Goal: Transaction & Acquisition: Purchase product/service

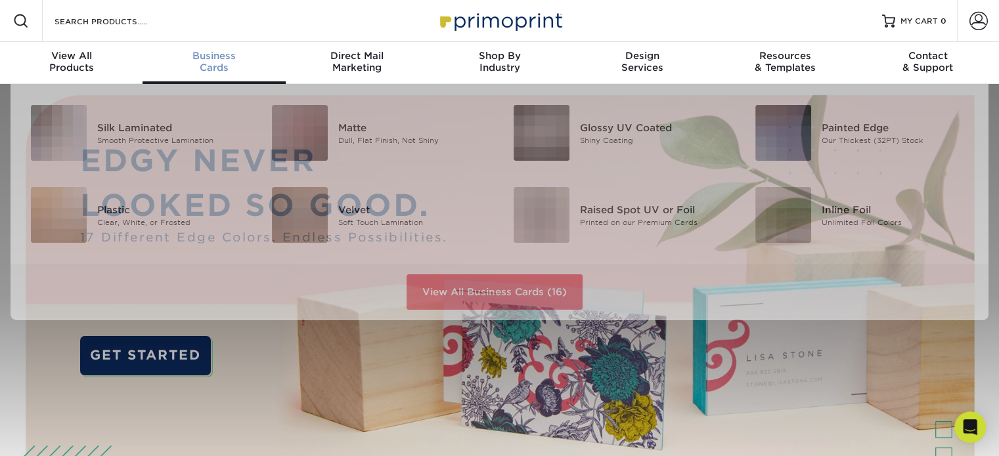
scroll to position [1, 0]
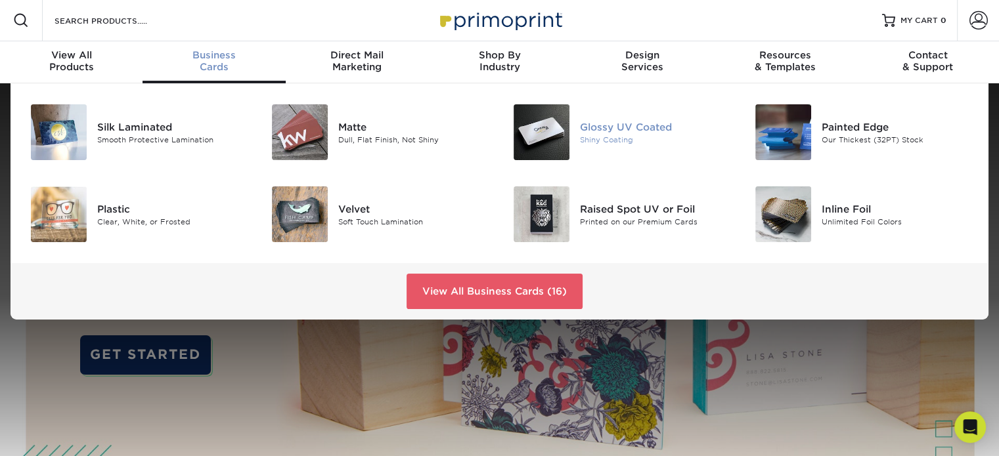
click at [613, 128] on div "Glossy UV Coated" at bounding box center [655, 127] width 151 height 14
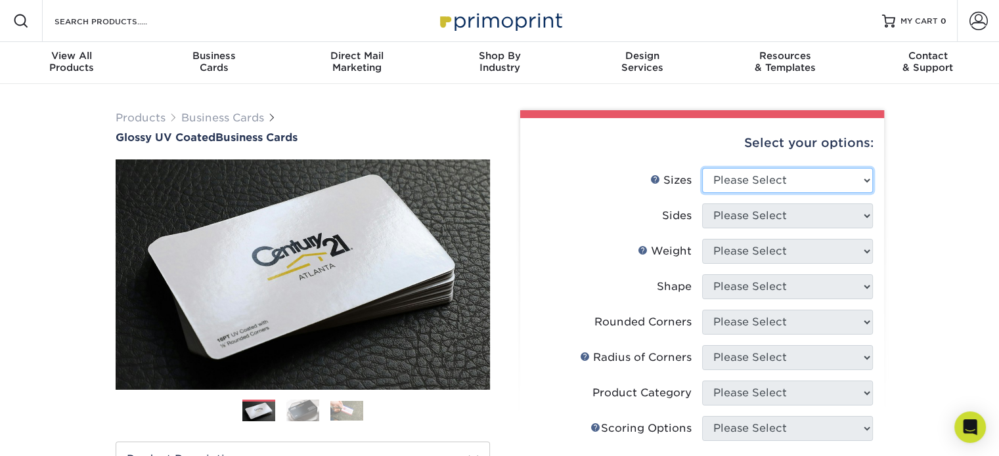
drag, startPoint x: 712, startPoint y: 175, endPoint x: 735, endPoint y: 178, distance: 23.8
click at [712, 175] on select "Please Select 1.5" x 3.5" - Mini 1.75" x 3.5" - Mini 2" x 2" - Square 2" x 3" -…" at bounding box center [787, 180] width 171 height 25
select select "2.00x3.50"
click at [702, 168] on select "Please Select 1.5" x 3.5" - Mini 1.75" x 3.5" - Mini 2" x 2" - Square 2" x 3" -…" at bounding box center [787, 180] width 171 height 25
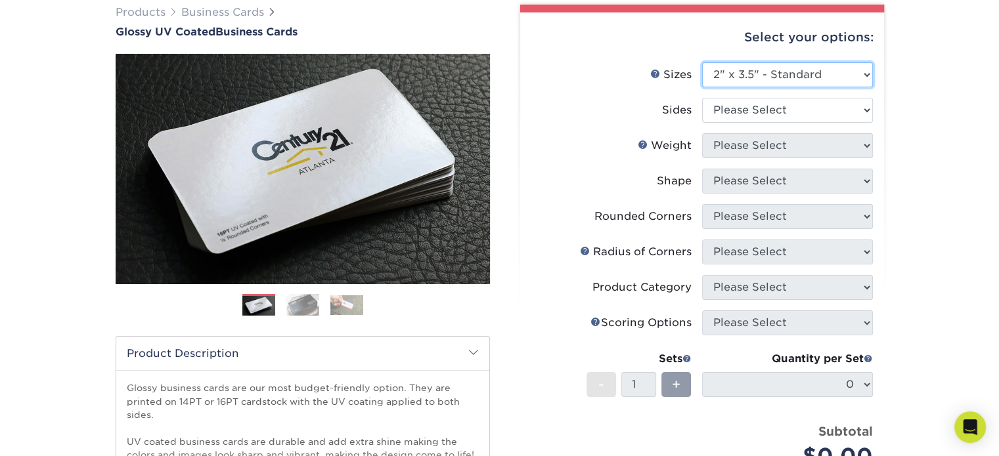
scroll to position [131, 0]
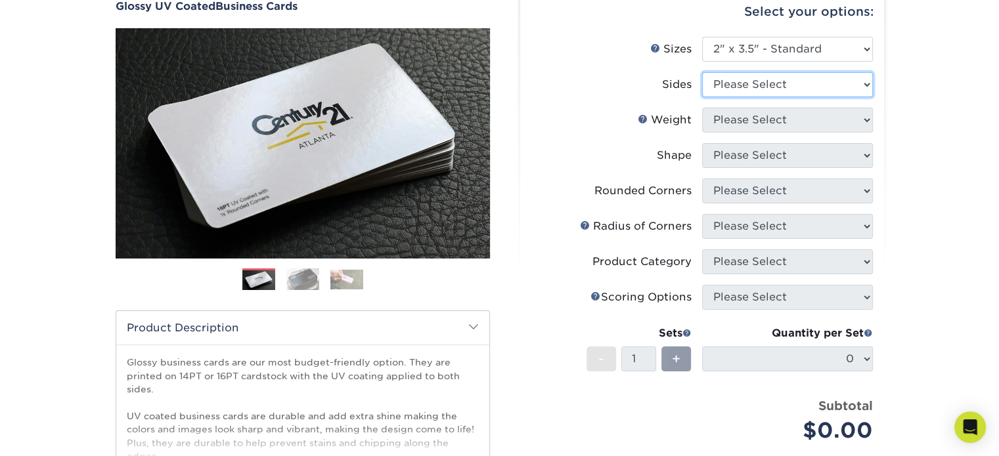
click at [790, 81] on select "Please Select Print Both Sides Print Front Only" at bounding box center [787, 84] width 171 height 25
select select "32d3c223-f82c-492b-b915-ba065a00862f"
click at [702, 72] on select "Please Select Print Both Sides Print Front Only" at bounding box center [787, 84] width 171 height 25
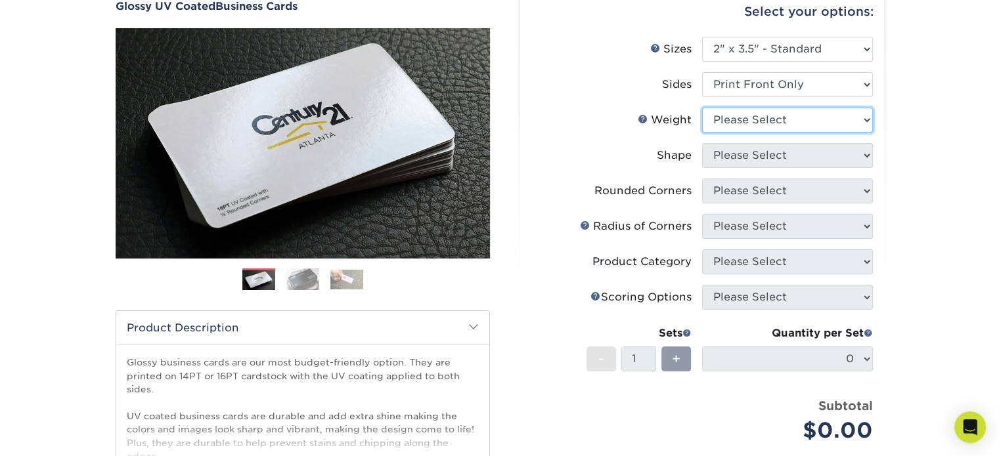
click at [766, 120] on select "Please Select 16PT 14PT" at bounding box center [787, 120] width 171 height 25
select select "16PT"
click at [702, 108] on select "Please Select 16PT 14PT" at bounding box center [787, 120] width 171 height 25
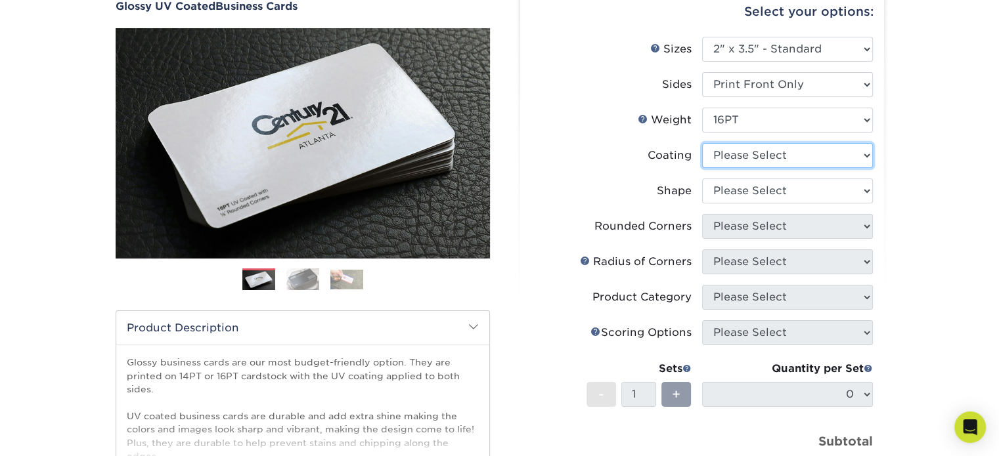
click at [767, 153] on select at bounding box center [787, 155] width 171 height 25
select select "1e8116af-acfc-44b1-83dc-8181aa338834"
click at [702, 143] on select at bounding box center [787, 155] width 171 height 25
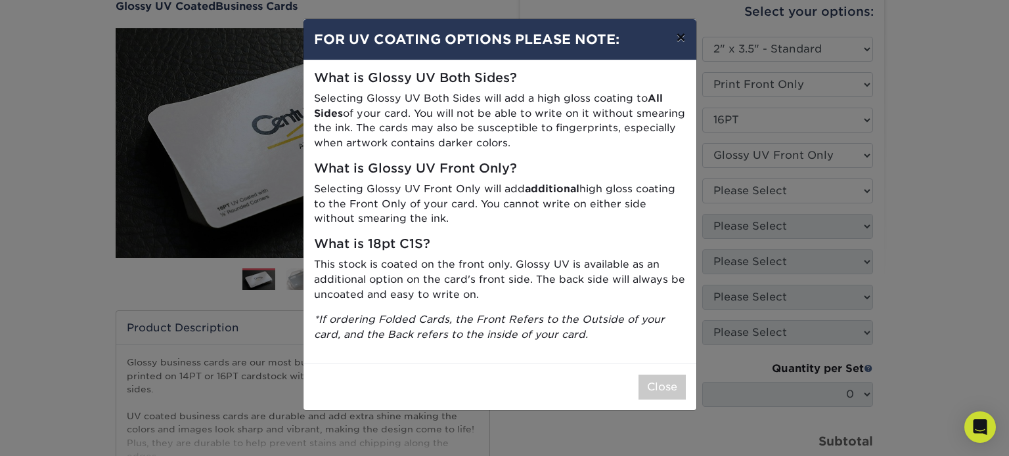
click at [684, 36] on button "×" at bounding box center [680, 37] width 30 height 37
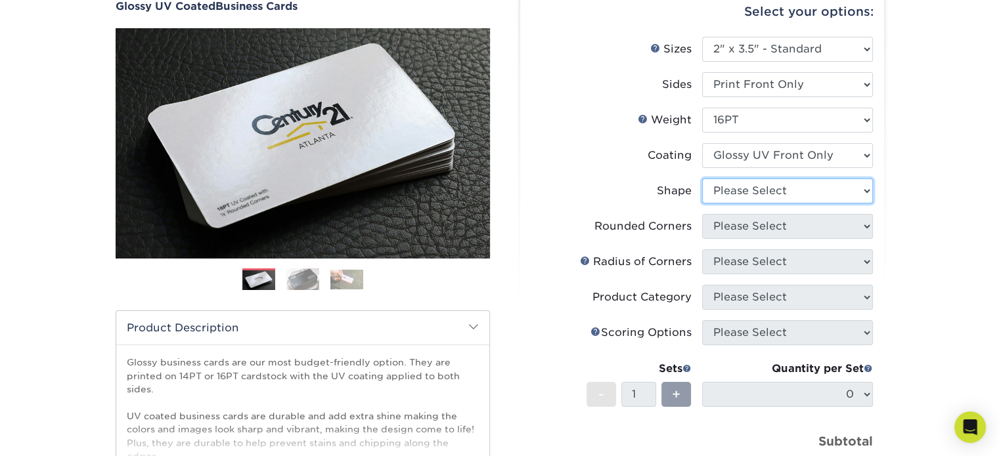
click at [765, 189] on select "Please Select Standard" at bounding box center [787, 191] width 171 height 25
select select "standard"
click at [702, 179] on select "Please Select Standard" at bounding box center [787, 191] width 171 height 25
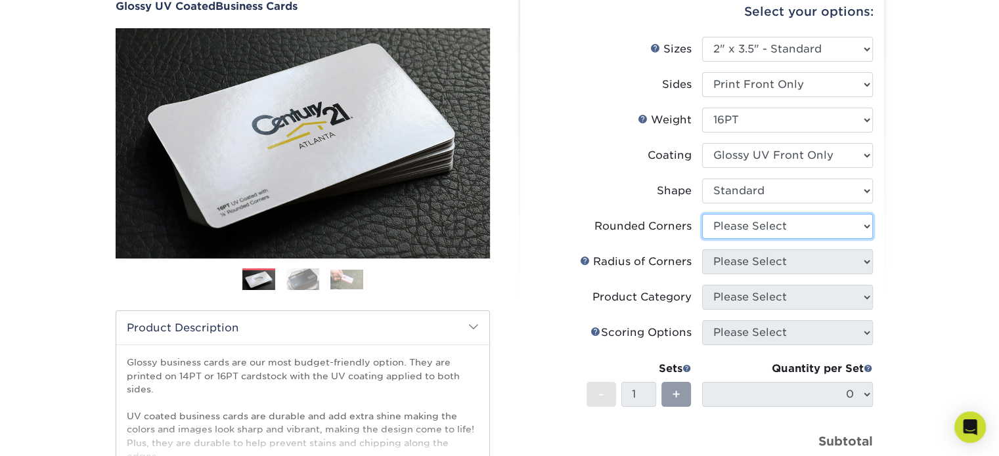
click at [733, 229] on select "Please Select Yes - Round 2 Corners Yes - Round 4 Corners No" at bounding box center [787, 226] width 171 height 25
select select "7672df9e-0e0a-464d-8e1f-920c575e4da3"
click at [702, 214] on select "Please Select Yes - Round 2 Corners Yes - Round 4 Corners No" at bounding box center [787, 226] width 171 height 25
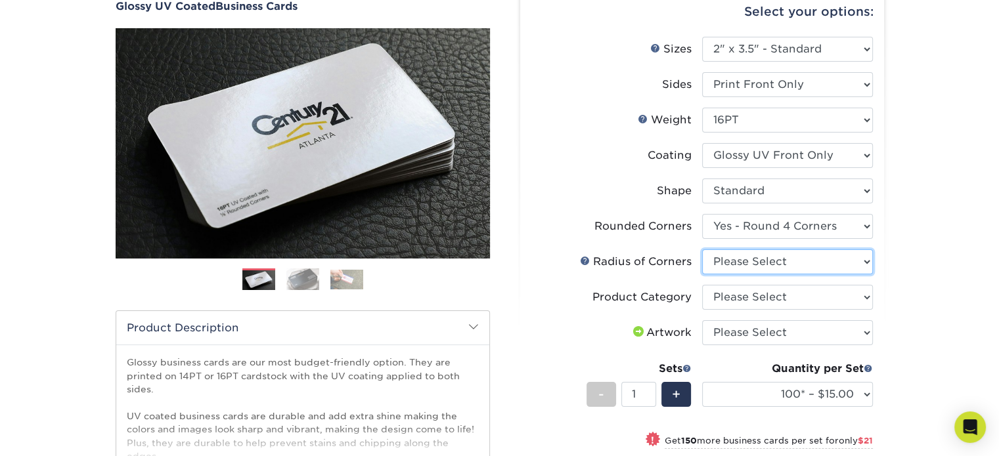
click at [756, 256] on select "Please Select Rounded 1/8" Rounded 1/4"" at bounding box center [787, 262] width 171 height 25
select select "479fbfe7-6a0c-4895-8c9a-81739b7486c9"
click at [702, 250] on select "Please Select Rounded 1/8" Rounded 1/4"" at bounding box center [787, 262] width 171 height 25
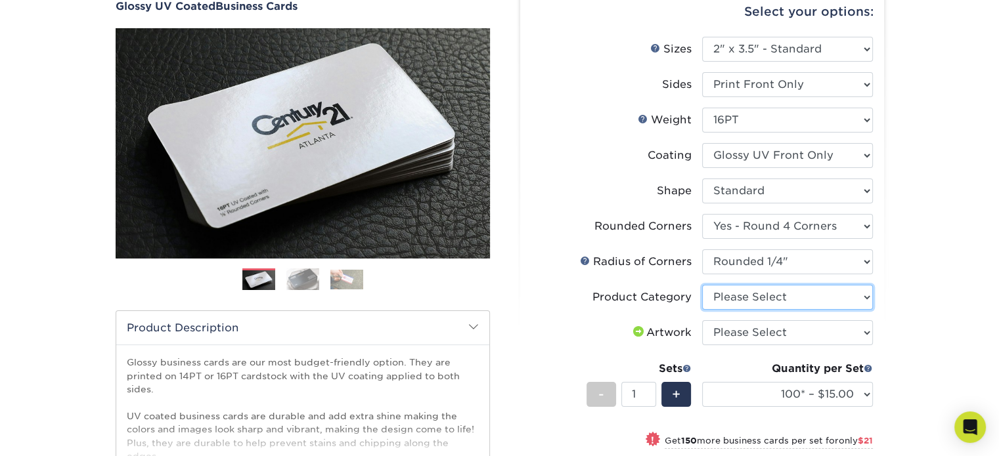
click at [743, 296] on select "Please Select Business Cards" at bounding box center [787, 297] width 171 height 25
select select "3b5148f1-0588-4f88-a218-97bcfdce65c1"
click at [702, 285] on select "Please Select Business Cards" at bounding box center [787, 297] width 171 height 25
click at [773, 336] on select "Please Select I will upload files I need a design - $100" at bounding box center [787, 332] width 171 height 25
select select "upload"
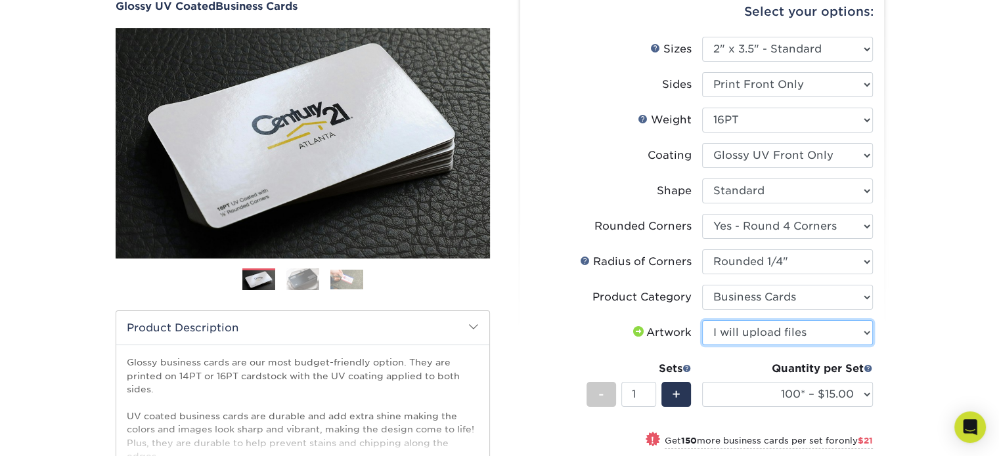
click at [702, 320] on select "Please Select I will upload files I need a design - $100" at bounding box center [787, 332] width 171 height 25
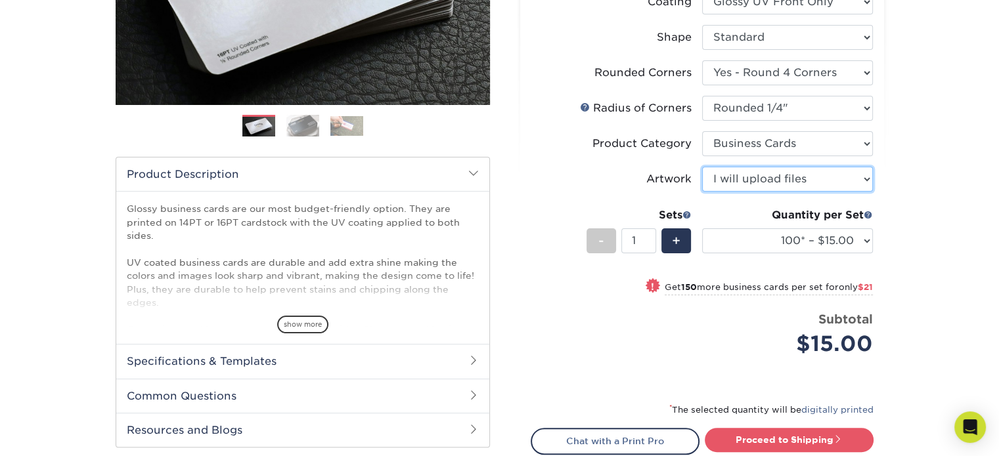
scroll to position [306, 0]
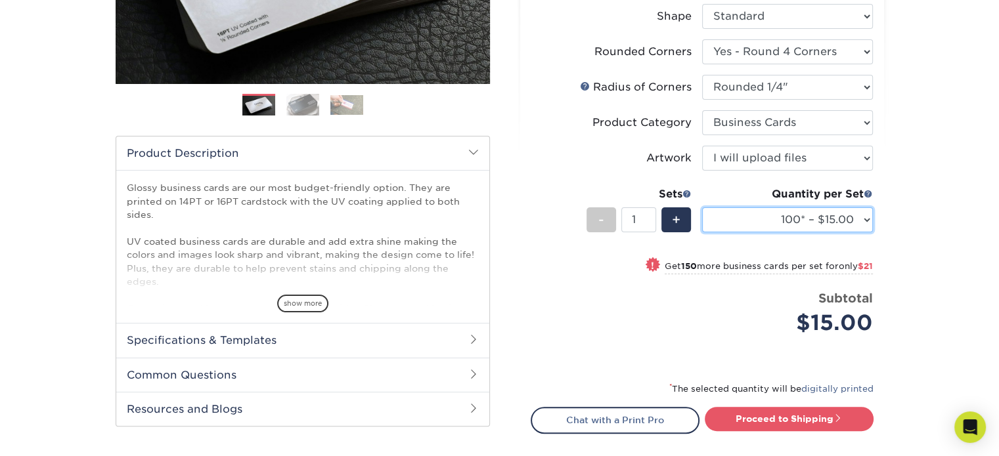
click at [798, 220] on select "100* – $15.00 250* – $36.00 500 – $72.00 1000 – $89.00 2500 – $154.00 5000 – $2…" at bounding box center [787, 219] width 171 height 25
select select "250* – $36.00"
click at [702, 207] on select "100* – $15.00 250* – $36.00 500 – $72.00 1000 – $89.00 2500 – $154.00 5000 – $2…" at bounding box center [787, 219] width 171 height 25
click at [827, 225] on select "100* – $15.00 250* – $36.00 500 – $72.00 1000 – $89.00 2500 – $154.00 5000 – $2…" at bounding box center [787, 219] width 171 height 25
click at [598, 295] on div "Price per set $36.00" at bounding box center [616, 315] width 171 height 50
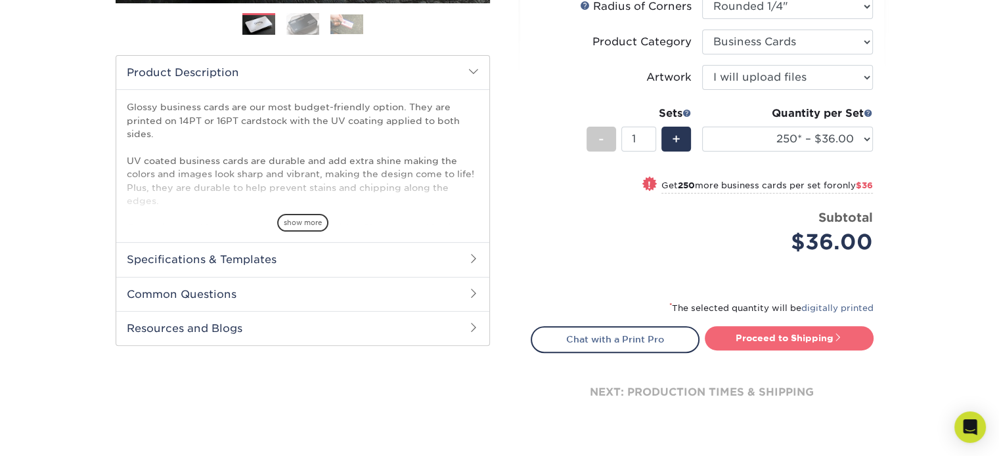
scroll to position [394, 0]
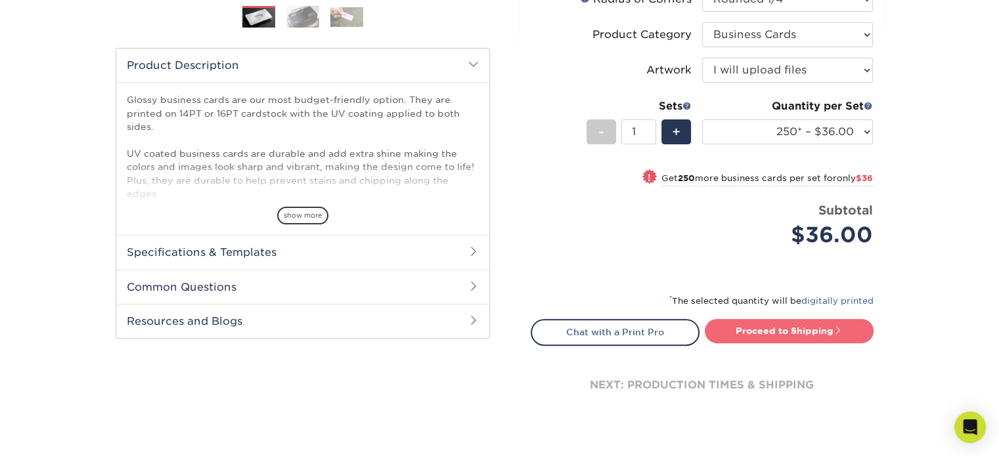
click at [803, 326] on link "Proceed to Shipping" at bounding box center [789, 331] width 169 height 24
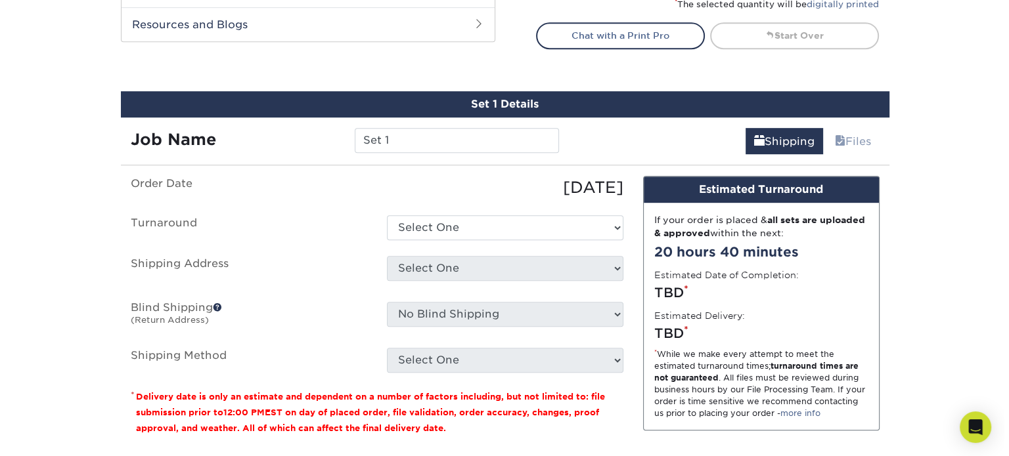
scroll to position [747, 0]
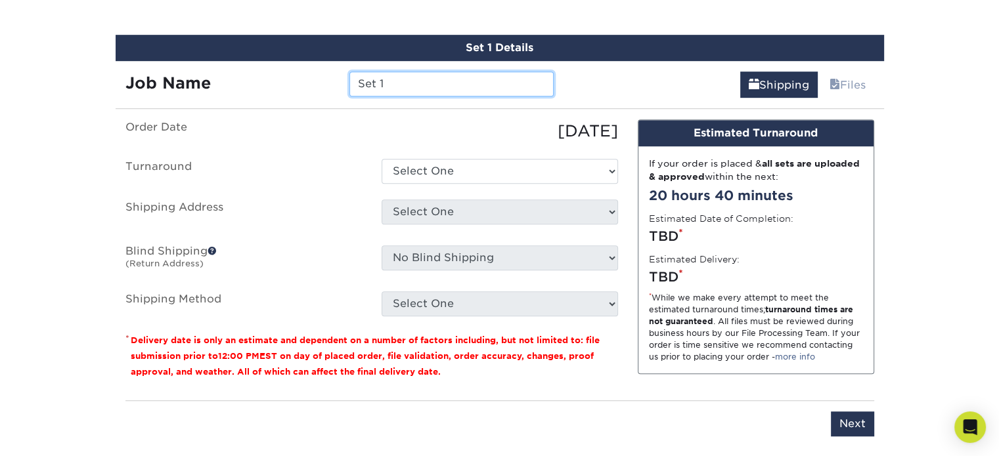
click at [425, 83] on input "Set 1" at bounding box center [451, 84] width 204 height 25
click at [423, 83] on input "Set 1" at bounding box center [451, 84] width 204 height 25
click at [418, 85] on input "Set 1" at bounding box center [451, 84] width 204 height 25
click at [403, 73] on input "Set 1" at bounding box center [451, 84] width 204 height 25
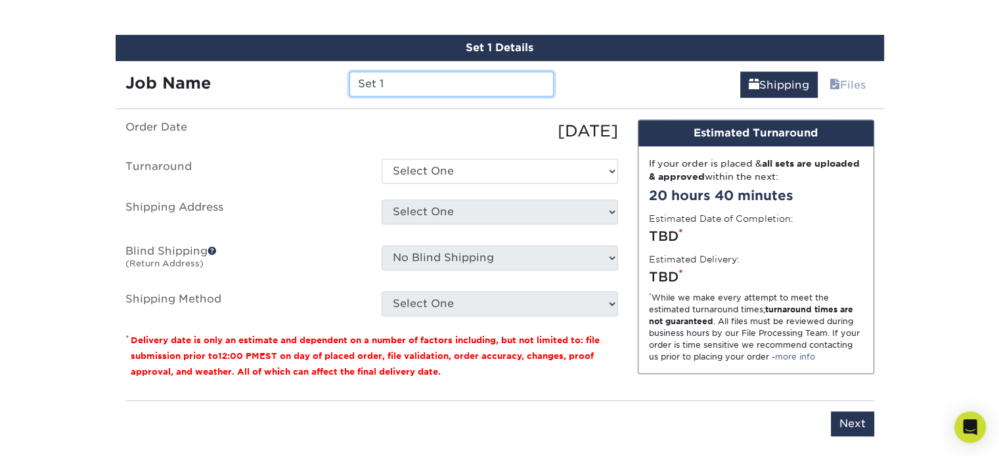
click at [402, 74] on input "Set 1" at bounding box center [451, 84] width 204 height 25
click at [402, 75] on input "Set 1" at bounding box center [451, 84] width 204 height 25
type input "S"
type input "Homewood Developments"
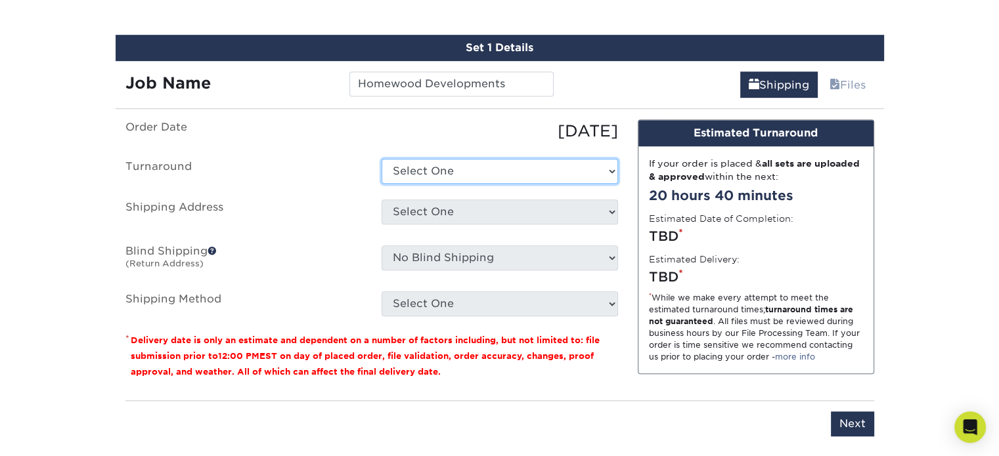
click at [418, 168] on select "Select One 2-4 Business Days 2 Day Next Business Day" at bounding box center [499, 171] width 236 height 25
select select "217501a8-82f9-4b25-8535-72de7c7a0531"
click at [381, 159] on select "Select One 2-4 Business Days 2 Day Next Business Day" at bounding box center [499, 171] width 236 height 25
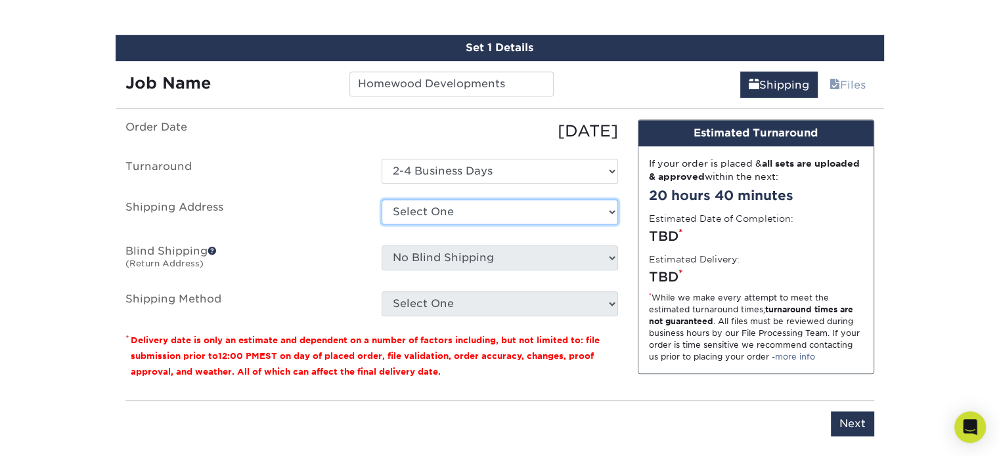
click at [477, 209] on select "Select One + Add New Address - Login" at bounding box center [499, 212] width 236 height 25
select select "newaddress"
click at [381, 200] on select "Select One + Add New Address - Login" at bounding box center [499, 212] width 236 height 25
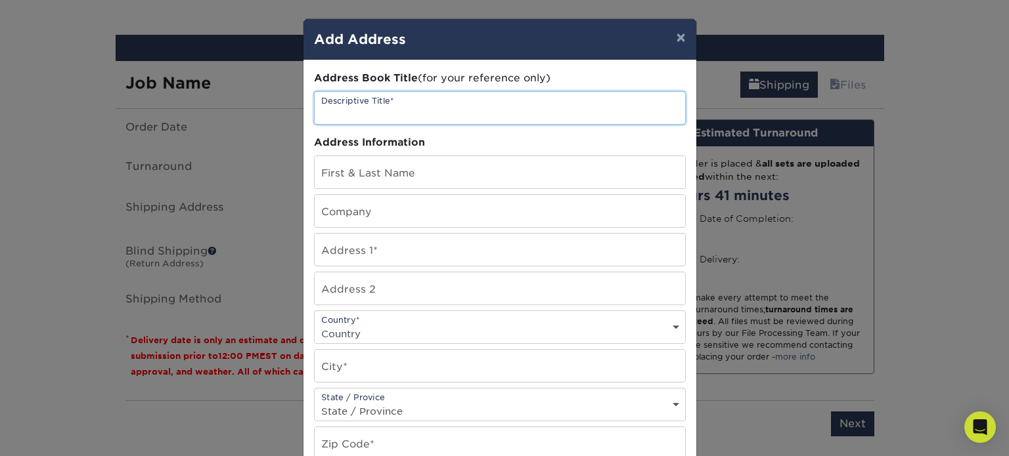
click at [411, 101] on input "text" at bounding box center [500, 108] width 370 height 32
type input "[PERSON_NAME]"
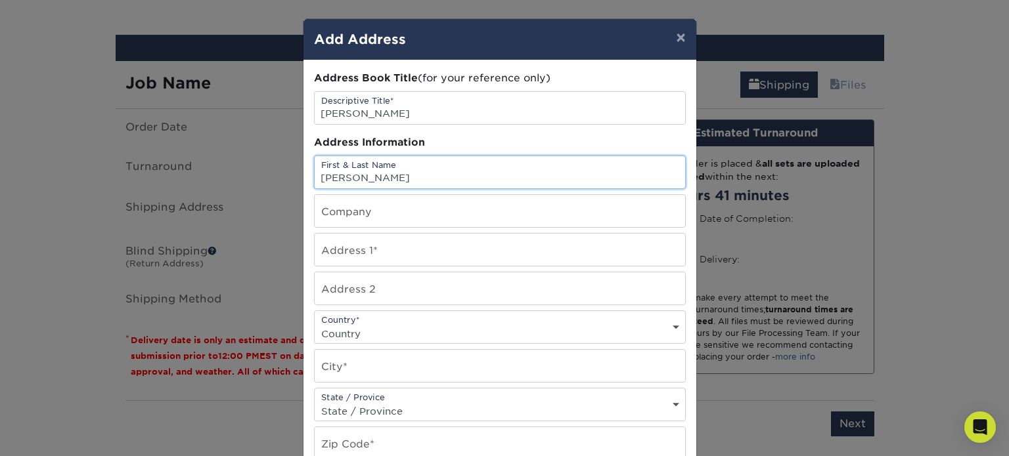
type input "[PERSON_NAME]"
click at [486, 259] on input "text" at bounding box center [500, 250] width 370 height 32
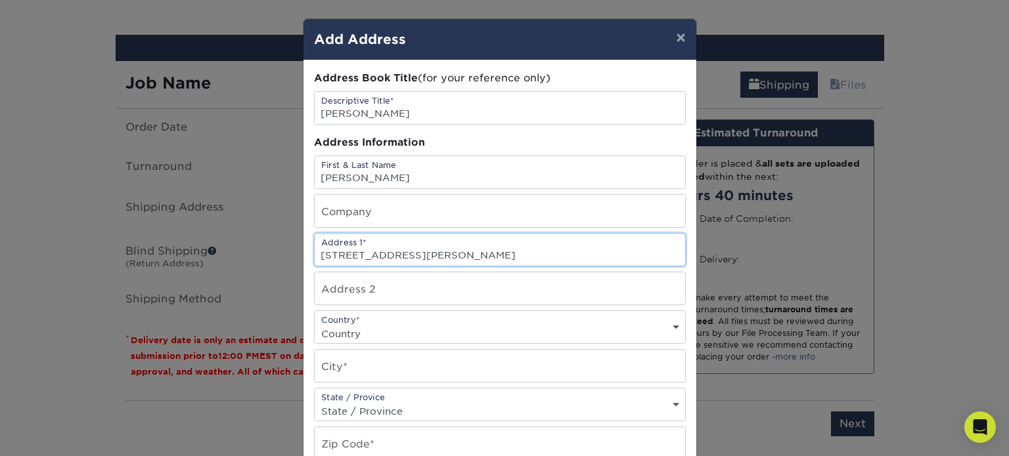
type input "[STREET_ADDRESS][PERSON_NAME]"
select select "US"
type input "[GEOGRAPHIC_DATA]"
select select "SC"
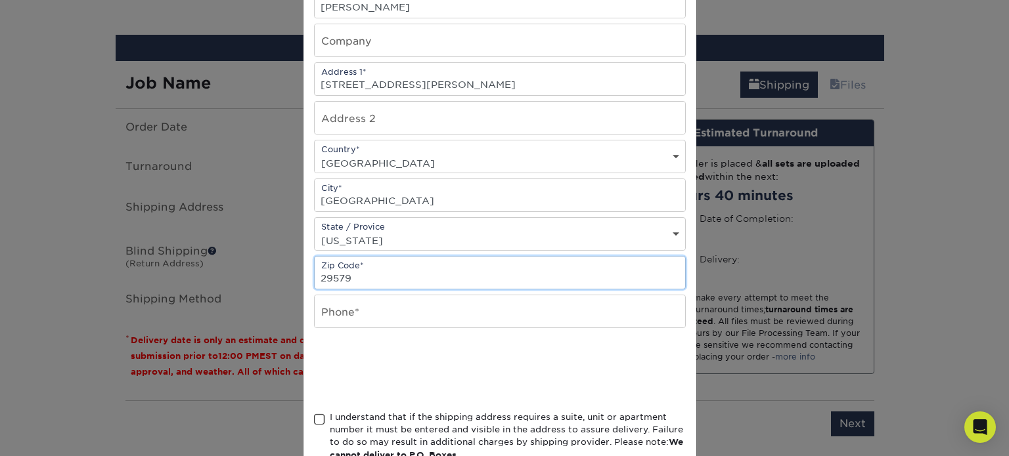
scroll to position [175, 0]
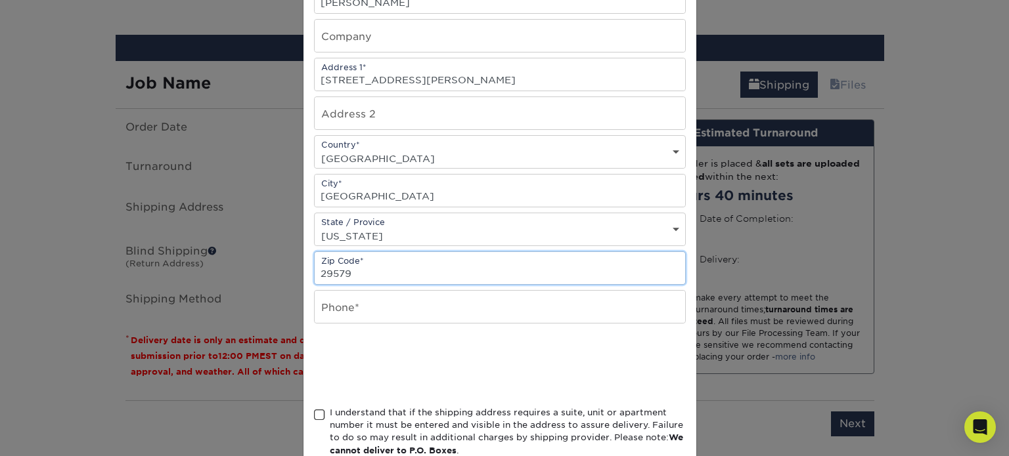
type input "29579"
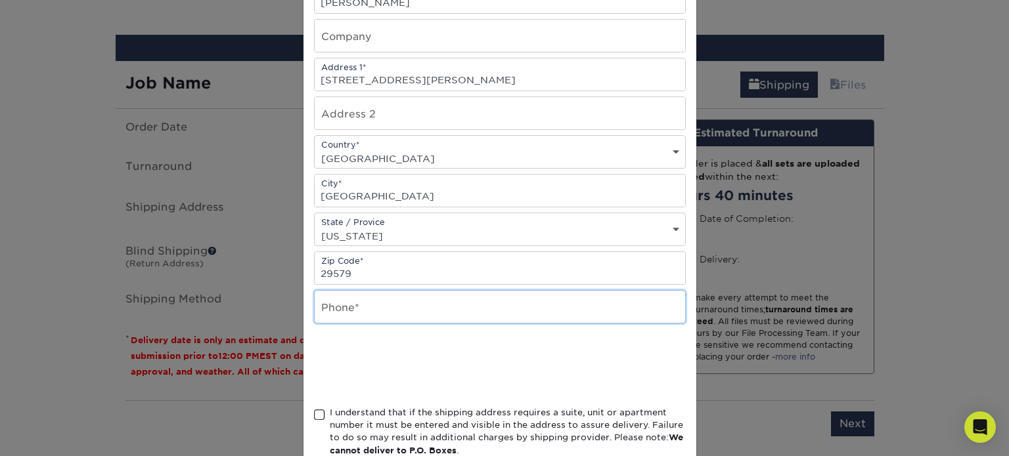
click at [375, 306] on input "text" at bounding box center [500, 307] width 370 height 32
type input "8436859363"
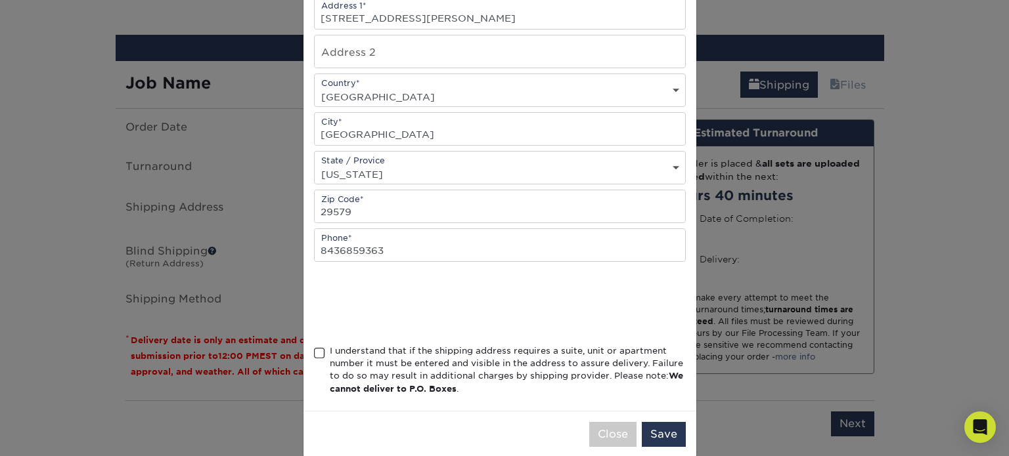
scroll to position [253, 0]
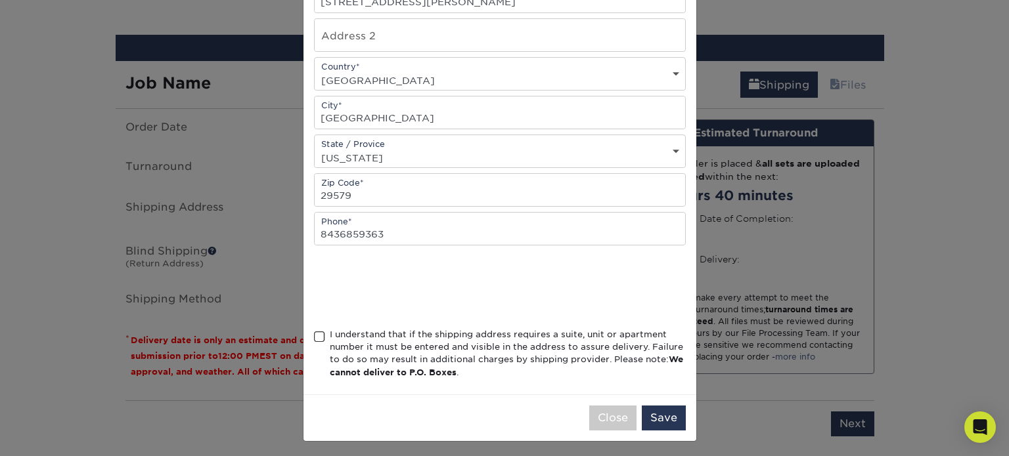
click at [314, 334] on span at bounding box center [319, 337] width 11 height 12
click at [0, 0] on input "I understand that if the shipping address requires a suite, unit or apartment n…" at bounding box center [0, 0] width 0 height 0
click at [661, 412] on button "Save" at bounding box center [664, 418] width 44 height 25
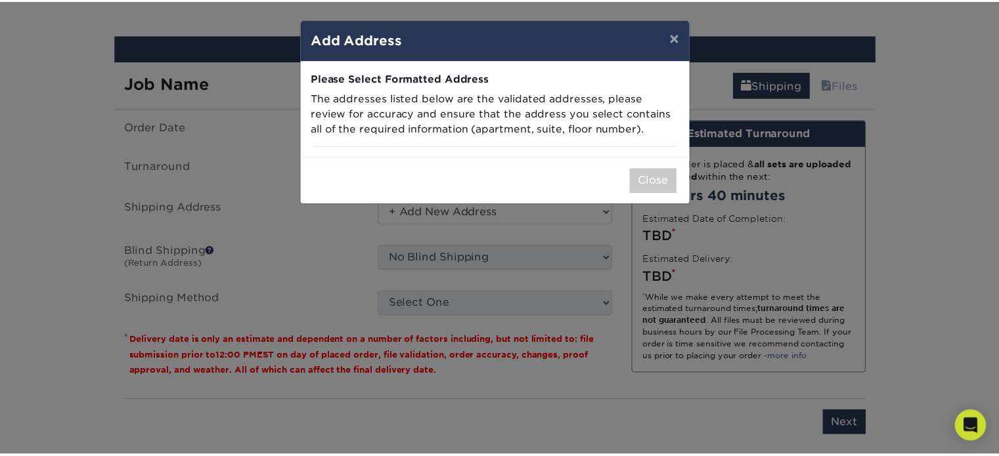
scroll to position [0, 0]
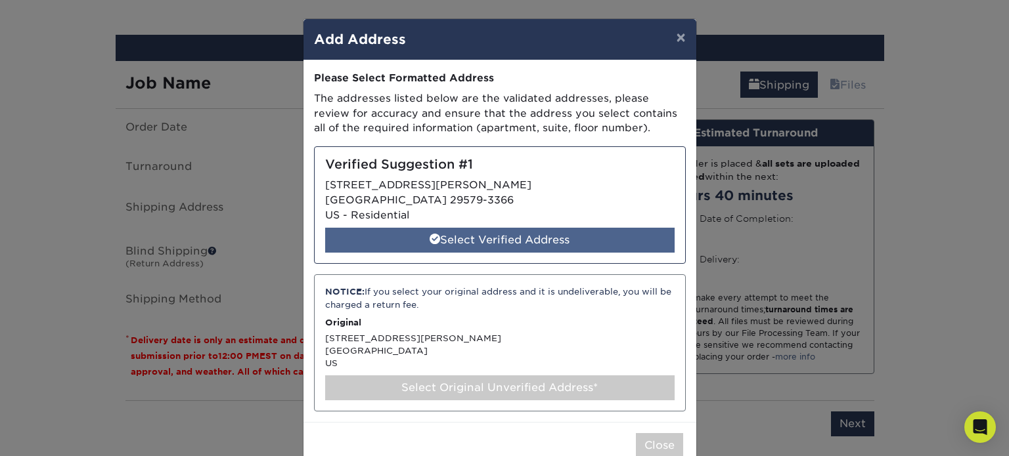
click at [505, 240] on div "Select Verified Address" at bounding box center [499, 240] width 349 height 25
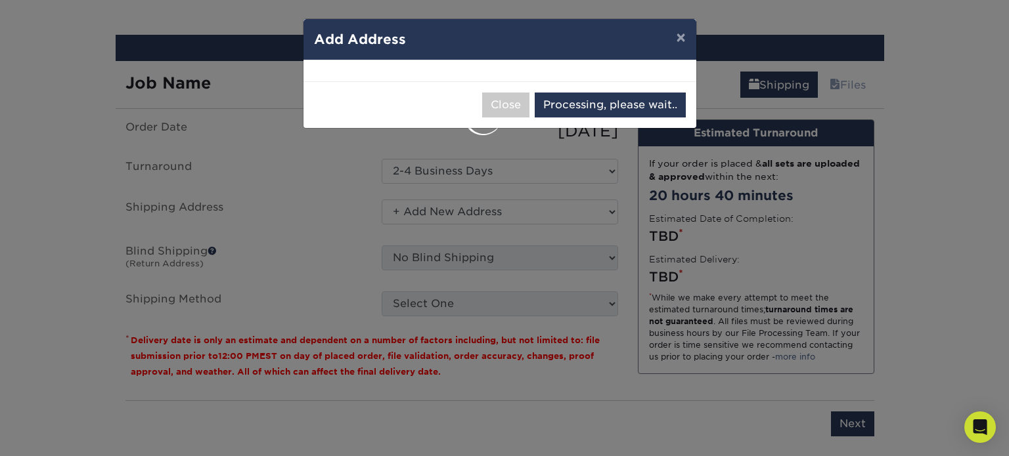
select select "286087"
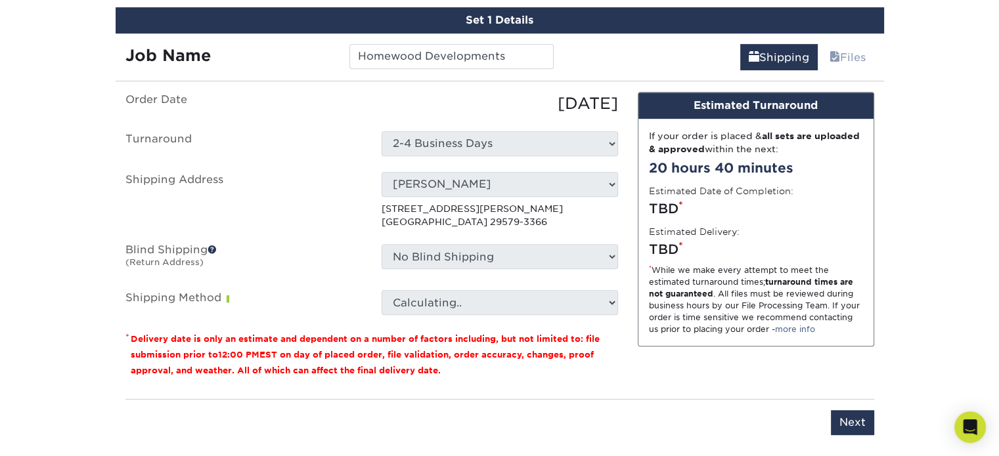
scroll to position [747, 0]
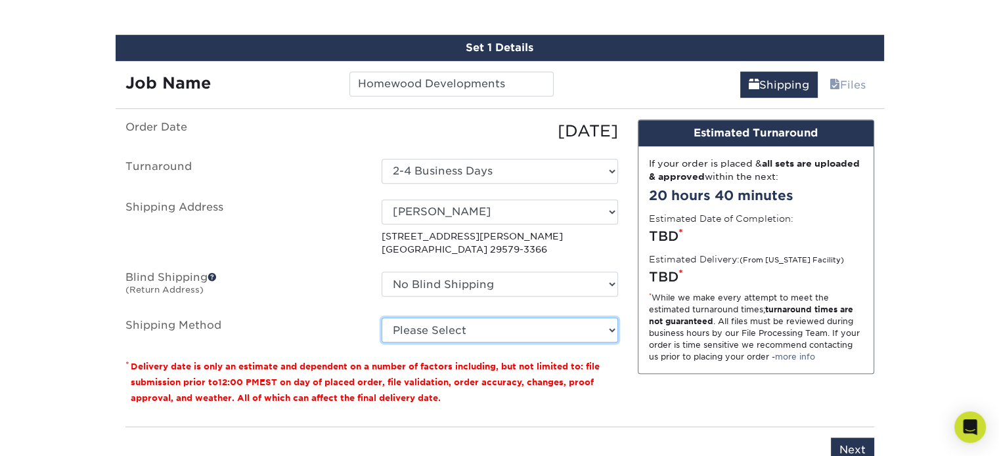
click at [477, 321] on select "Please Select Ground Shipping (+$7.84) 3 Day Shipping Service (+$20.06) 2 Day A…" at bounding box center [499, 330] width 236 height 25
click at [381, 318] on select "Please Select Ground Shipping (+$7.84) 3 Day Shipping Service (+$20.06) 2 Day A…" at bounding box center [499, 330] width 236 height 25
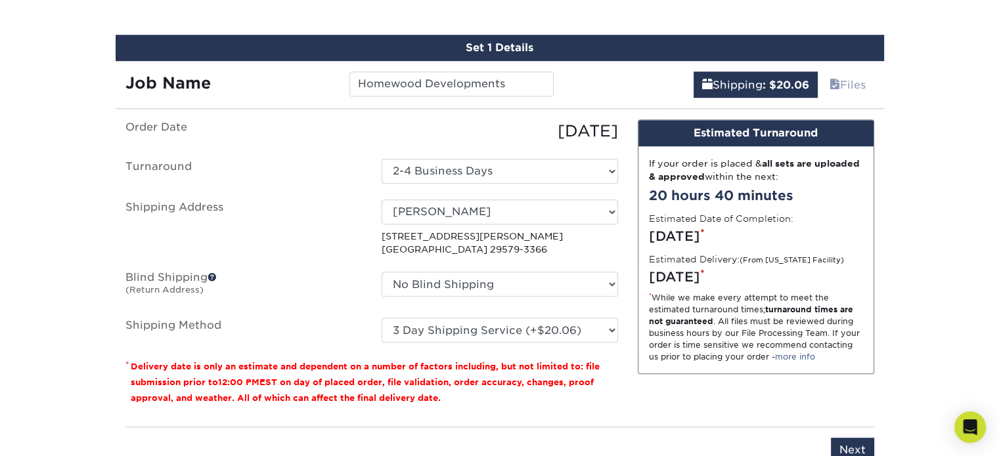
drag, startPoint x: 468, startPoint y: 227, endPoint x: 513, endPoint y: 324, distance: 107.8
click at [483, 242] on p "[STREET_ADDRESS][PERSON_NAME]" at bounding box center [499, 243] width 236 height 27
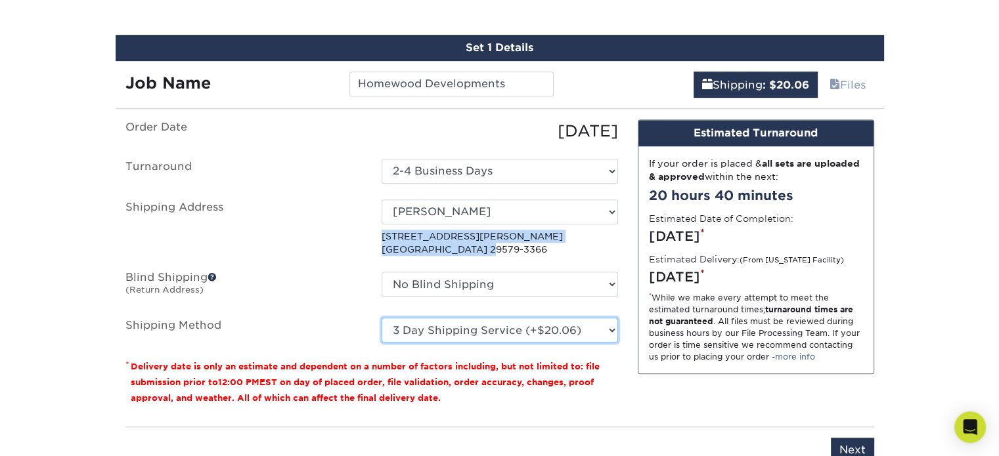
click at [515, 329] on select "Please Select Ground Shipping (+$7.84) 3 Day Shipping Service (+$20.06) 2 Day A…" at bounding box center [499, 330] width 236 height 25
select select "03"
click at [381, 318] on select "Please Select Ground Shipping (+$7.84) 3 Day Shipping Service (+$20.06) 2 Day A…" at bounding box center [499, 330] width 236 height 25
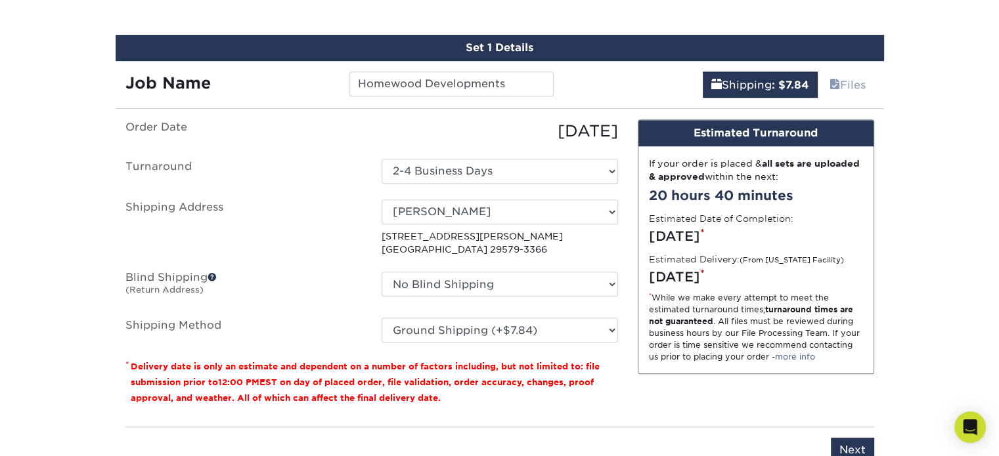
click at [638, 355] on div "Design Estimated Turnaround If your order is placed & all sets are uploaded & a…" at bounding box center [756, 247] width 236 height 255
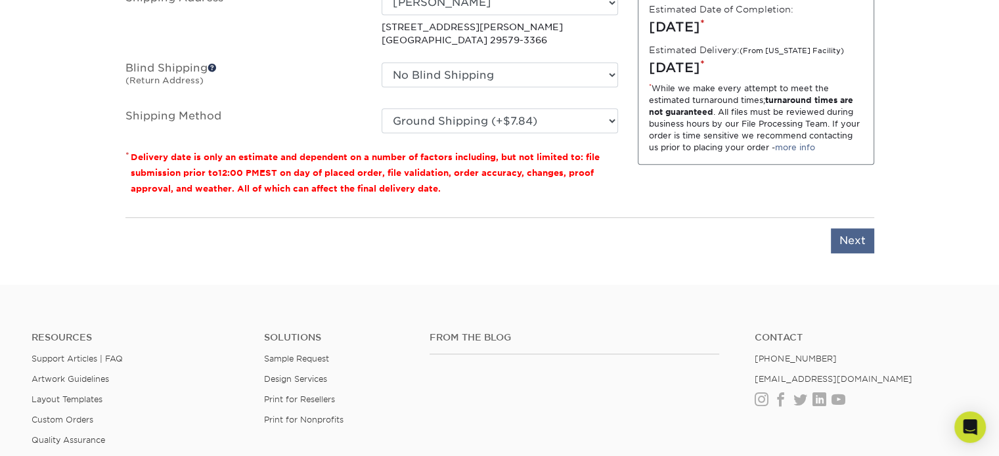
scroll to position [967, 0]
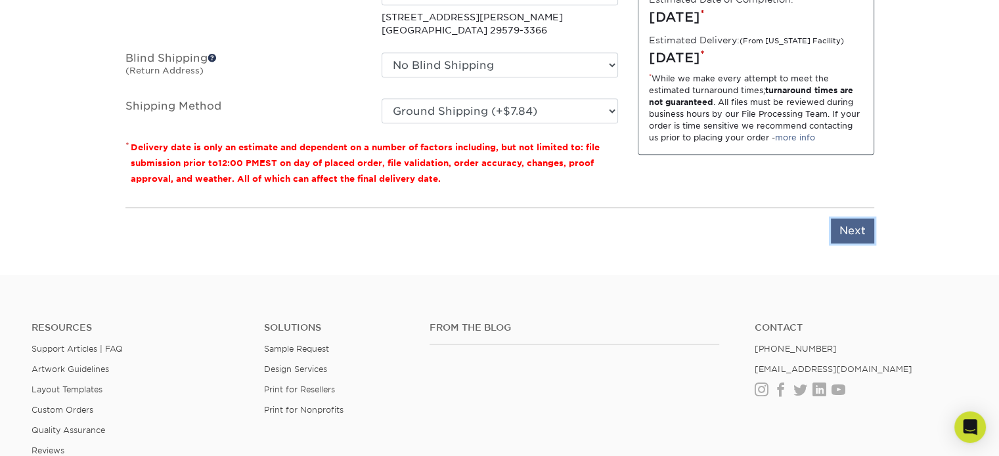
click at [839, 236] on input "Next" at bounding box center [852, 231] width 43 height 25
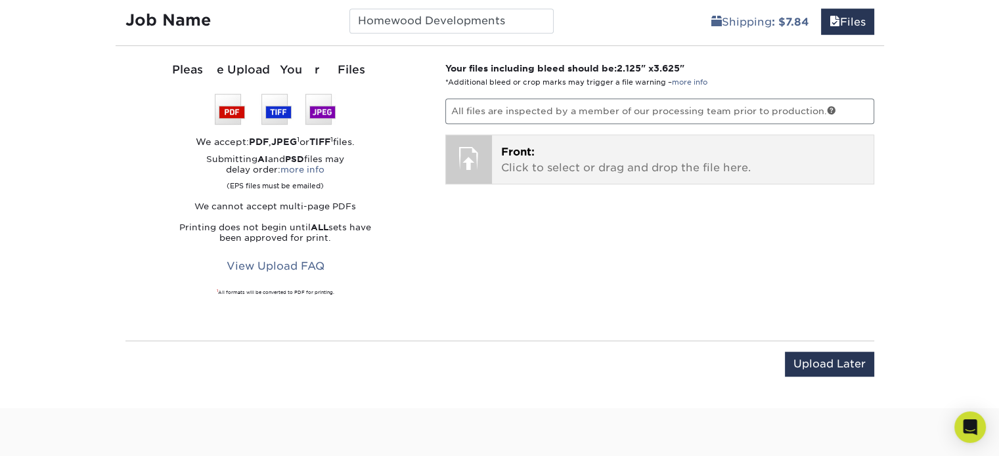
scroll to position [747, 0]
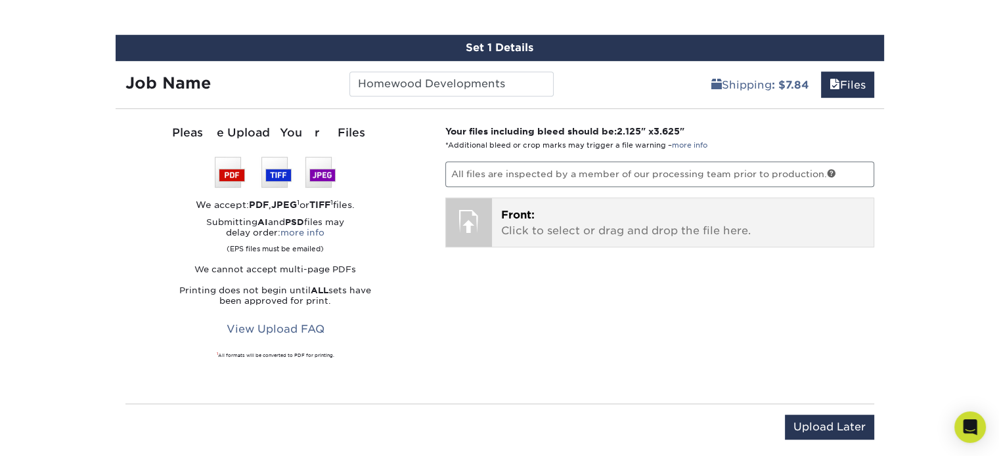
click at [553, 221] on p "Front: Click to select or drag and drop the file here." at bounding box center [682, 223] width 363 height 32
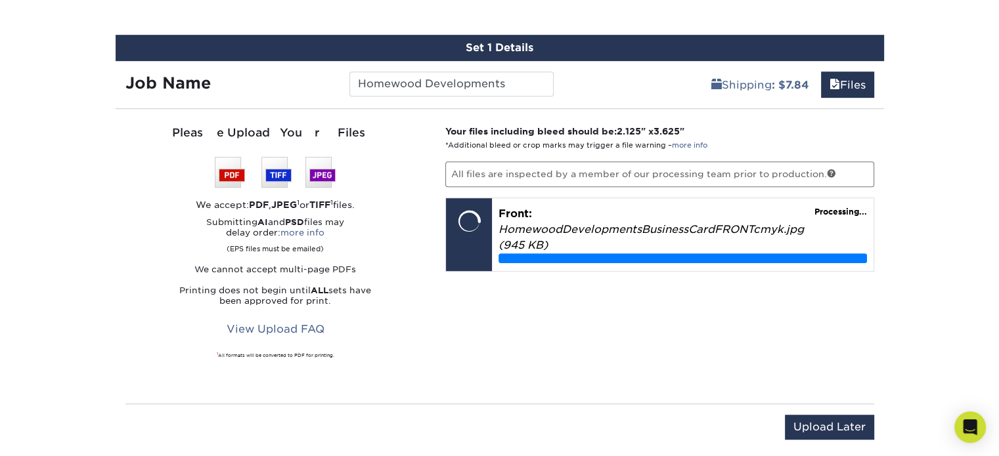
click at [630, 293] on div "Your files including bleed should be: 2.125 " x 3.625 " *Additional bleed or cr…" at bounding box center [659, 256] width 448 height 263
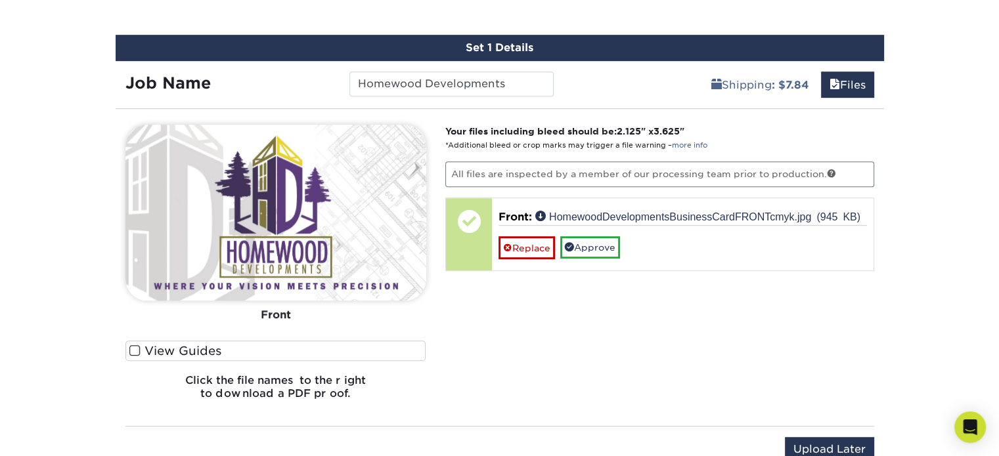
click at [304, 347] on label "View Guides" at bounding box center [275, 351] width 301 height 20
click at [0, 0] on input "View Guides" at bounding box center [0, 0] width 0 height 0
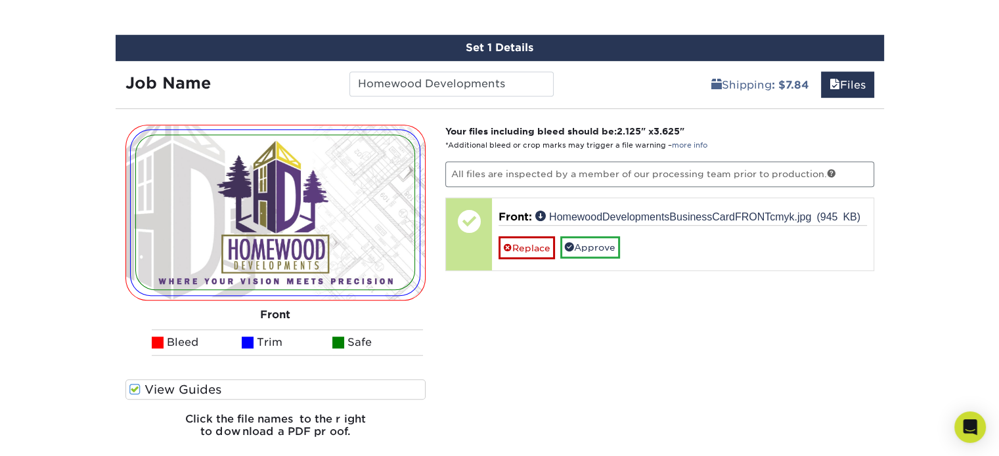
click at [353, 375] on div "Front Back Bleed Trim Safe" at bounding box center [275, 252] width 301 height 255
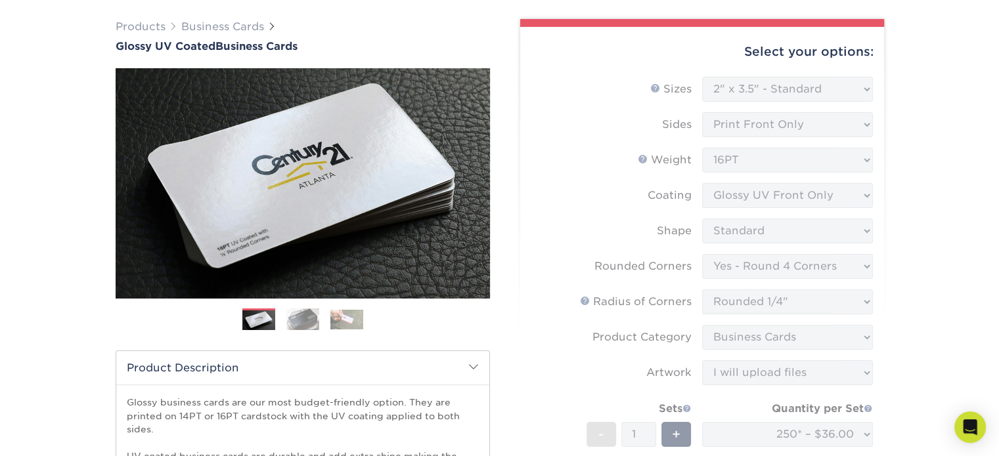
scroll to position [91, 0]
click at [759, 130] on form "Sizes Help Sizes Please Select 1.5" x 3.5" - Mini 1.75" x 3.5" - Mini 2" x 2" -…" at bounding box center [702, 329] width 343 height 504
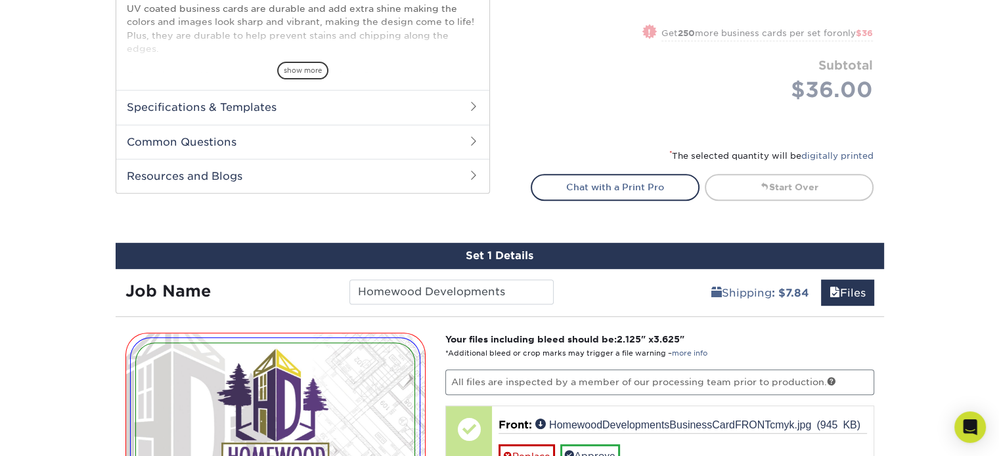
scroll to position [569, 0]
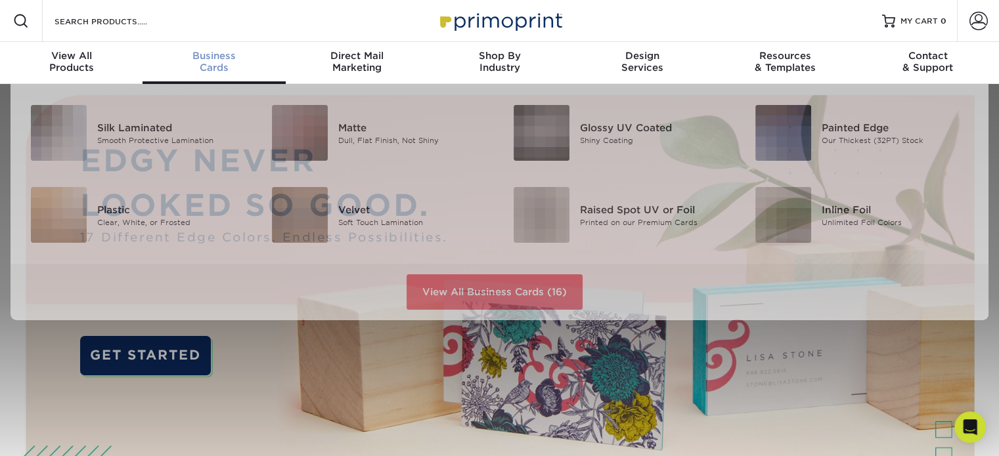
click at [215, 57] on span "Business" at bounding box center [213, 56] width 142 height 12
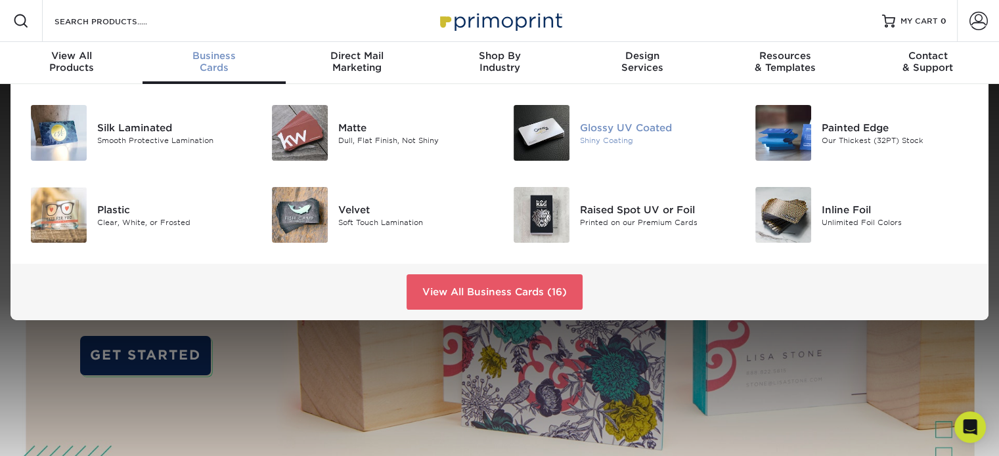
click at [606, 128] on div "Glossy UV Coated" at bounding box center [655, 127] width 151 height 14
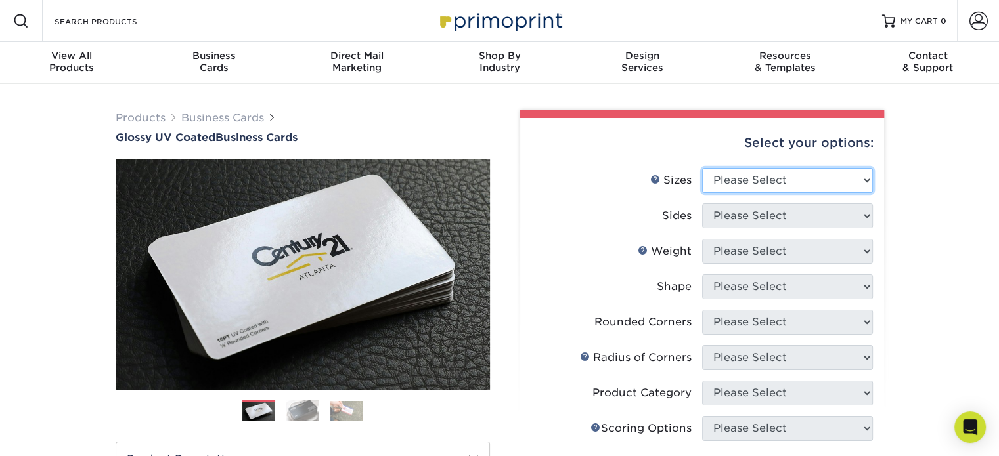
click at [752, 177] on select "Please Select 1.5" x 3.5" - Mini 1.75" x 3.5" - Mini 2" x 2" - Square 2" x 3" -…" at bounding box center [787, 180] width 171 height 25
select select "2.00x3.50"
click at [702, 168] on select "Please Select 1.5" x 3.5" - Mini 1.75" x 3.5" - Mini 2" x 2" - Square 2" x 3" -…" at bounding box center [787, 180] width 171 height 25
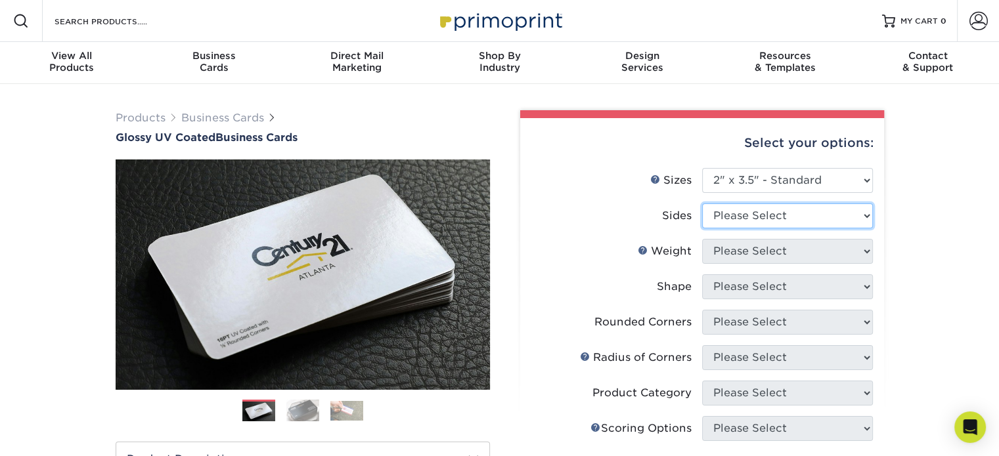
click at [753, 216] on select "Please Select Print Both Sides Print Front Only" at bounding box center [787, 216] width 171 height 25
select select "13abbda7-1d64-4f25-8bb2-c179b224825d"
click at [702, 204] on select "Please Select Print Both Sides Print Front Only" at bounding box center [787, 216] width 171 height 25
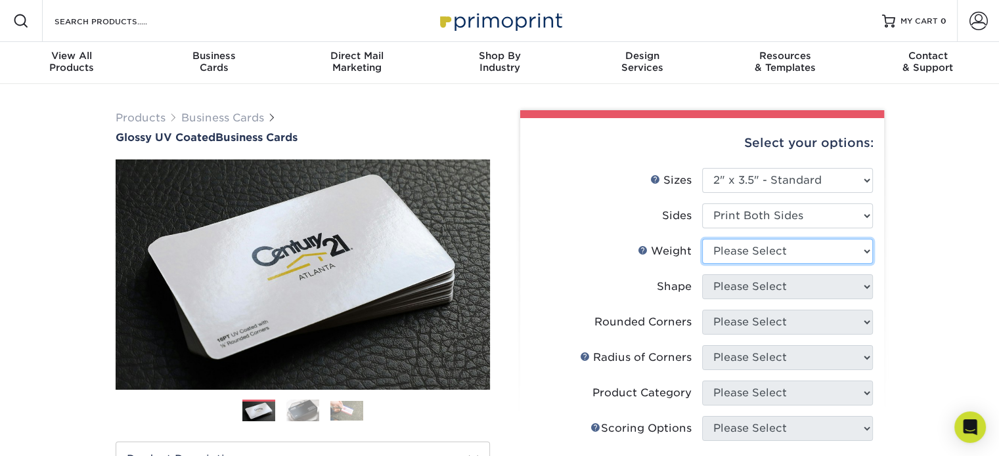
click at [775, 248] on select "Please Select 16PT 14PT" at bounding box center [787, 251] width 171 height 25
select select "16PT"
click at [702, 239] on select "Please Select 16PT 14PT" at bounding box center [787, 251] width 171 height 25
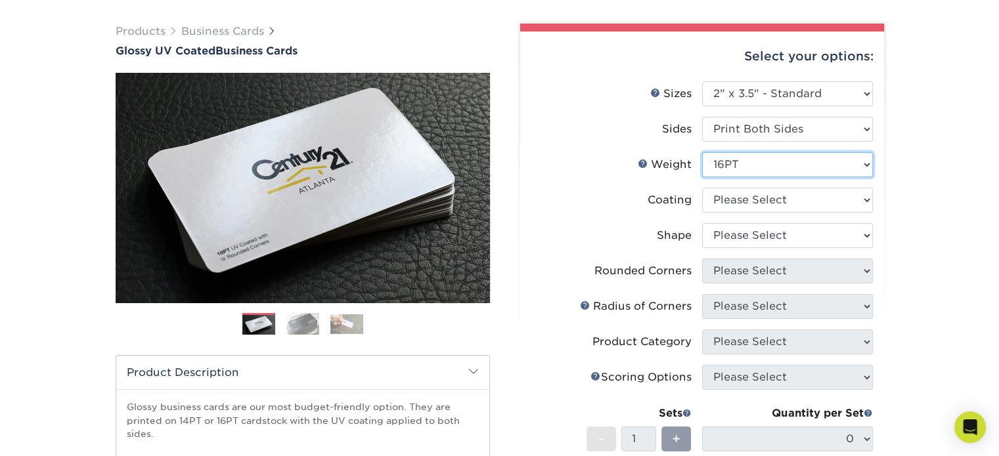
scroll to position [87, 0]
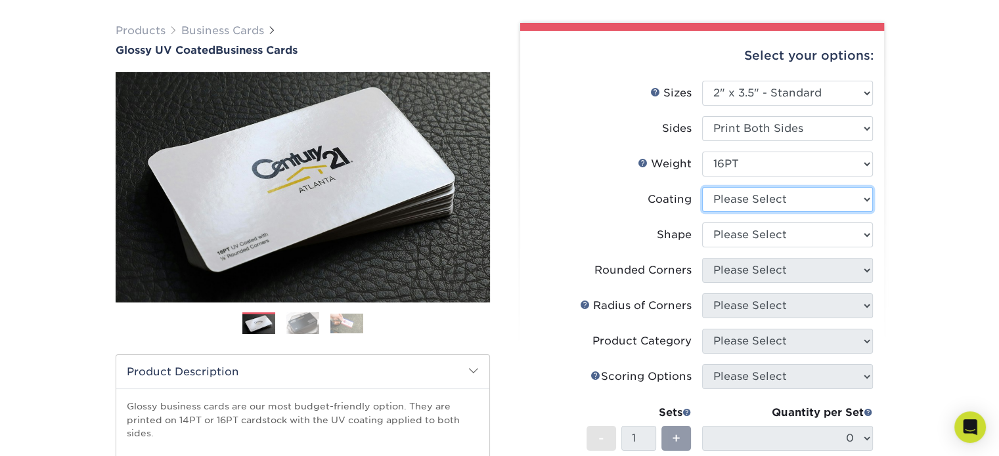
click at [775, 200] on select at bounding box center [787, 199] width 171 height 25
select select "1e8116af-acfc-44b1-83dc-8181aa338834"
click at [702, 187] on select at bounding box center [787, 199] width 171 height 25
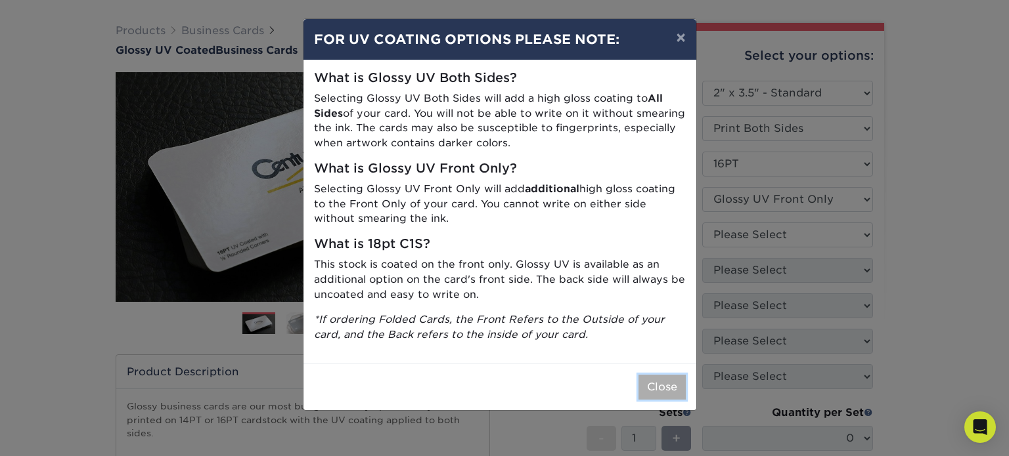
click at [662, 387] on button "Close" at bounding box center [661, 387] width 47 height 25
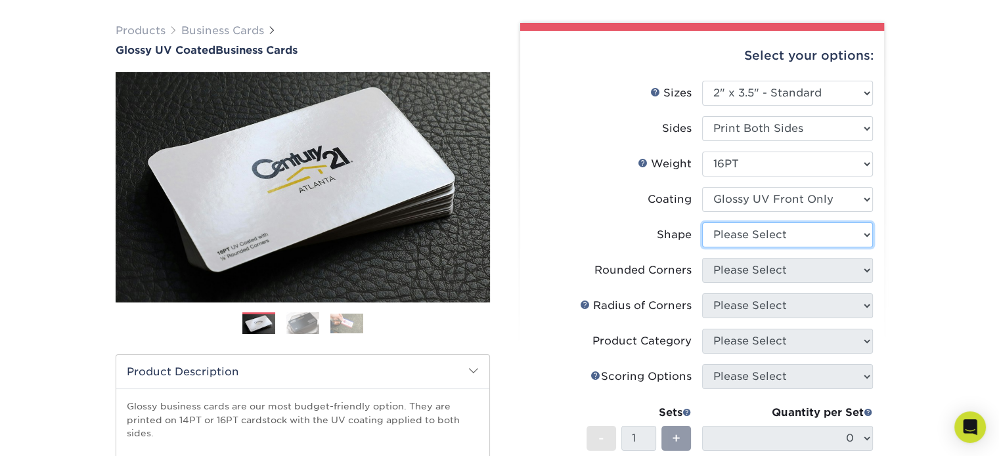
click at [762, 236] on select "Please Select Standard" at bounding box center [787, 235] width 171 height 25
select select "standard"
click at [702, 223] on select "Please Select Standard" at bounding box center [787, 235] width 171 height 25
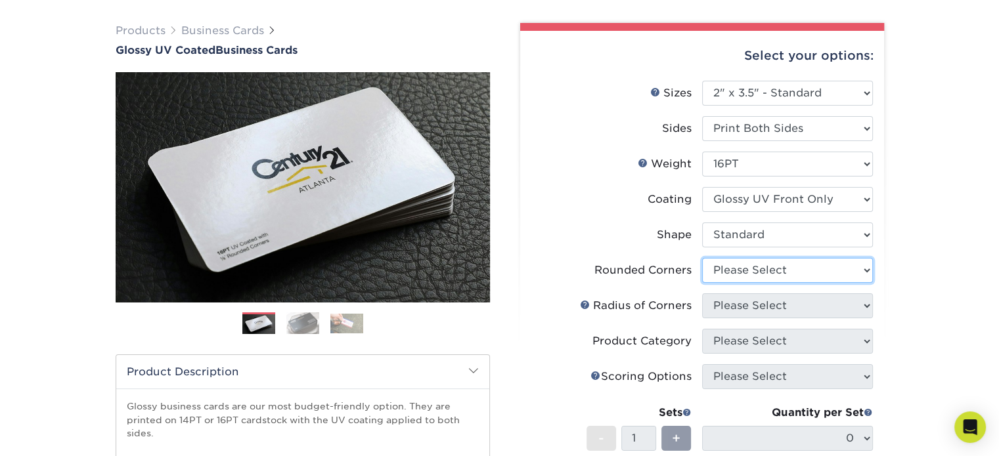
click at [791, 272] on select "Please Select Yes - Round 2 Corners Yes - Round 4 Corners No" at bounding box center [787, 270] width 171 height 25
select select "7672df9e-0e0a-464d-8e1f-920c575e4da3"
click at [702, 258] on select "Please Select Yes - Round 2 Corners Yes - Round 4 Corners No" at bounding box center [787, 270] width 171 height 25
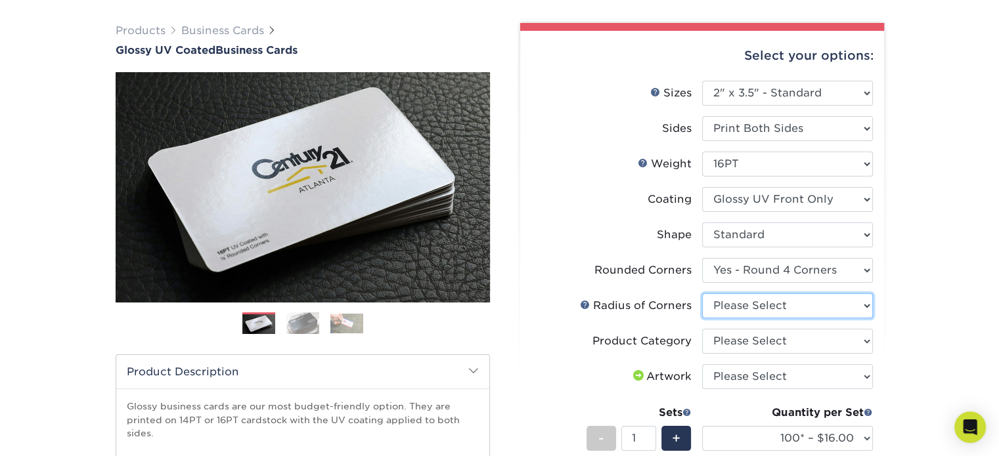
click at [774, 300] on select "Please Select Rounded 1/8" Rounded 1/4"" at bounding box center [787, 306] width 171 height 25
select select "479fbfe7-6a0c-4895-8c9a-81739b7486c9"
click at [702, 294] on select "Please Select Rounded 1/8" Rounded 1/4"" at bounding box center [787, 306] width 171 height 25
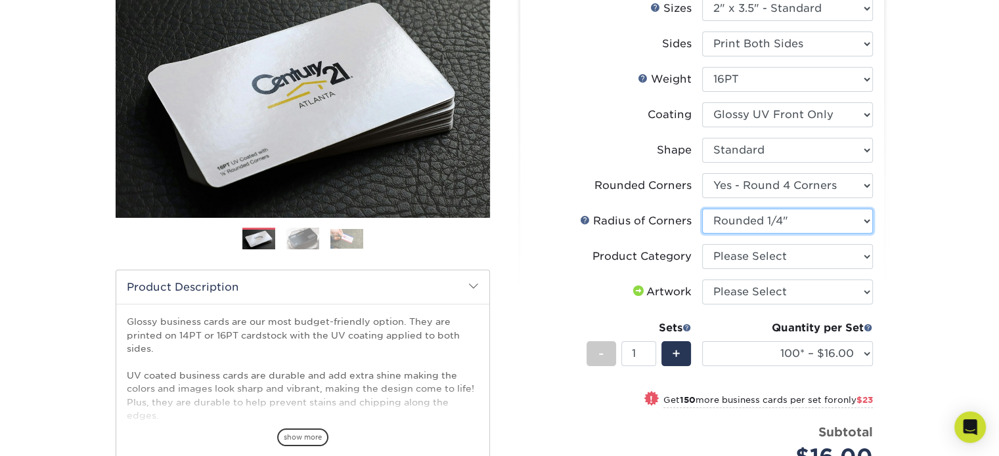
scroll to position [175, 0]
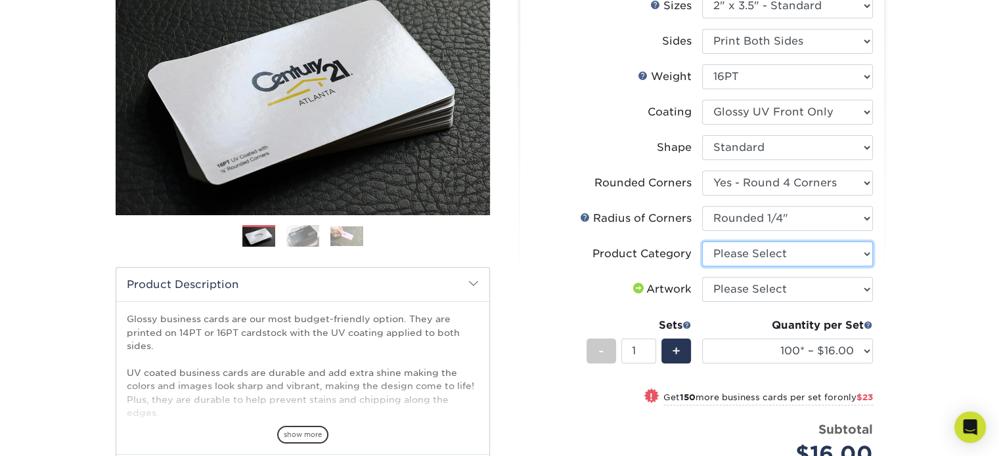
click at [793, 254] on select "Please Select Business Cards" at bounding box center [787, 254] width 171 height 25
select select "3b5148f1-0588-4f88-a218-97bcfdce65c1"
click at [702, 242] on select "Please Select Business Cards" at bounding box center [787, 254] width 171 height 25
click at [796, 294] on select "Please Select I will upload files I need a design - $100" at bounding box center [787, 289] width 171 height 25
select select "upload"
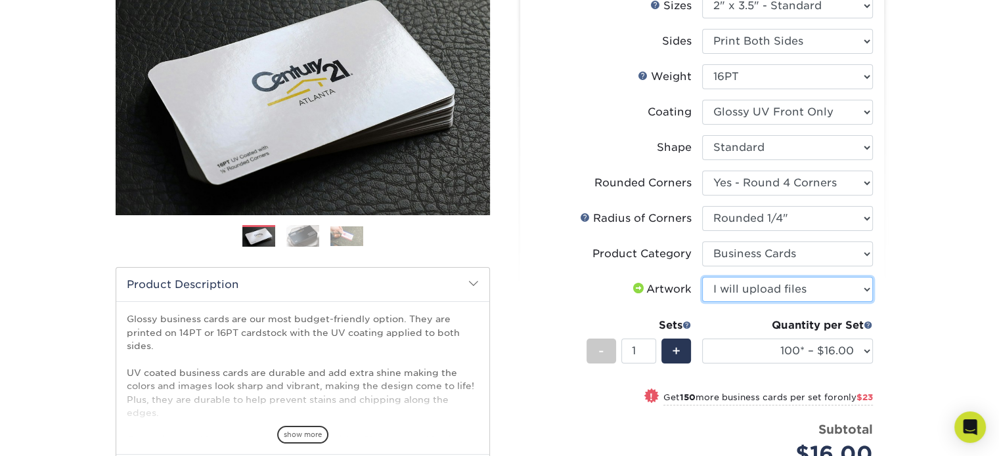
click at [702, 277] on select "Please Select I will upload files I need a design - $100" at bounding box center [787, 289] width 171 height 25
click at [917, 212] on div "Products Business Cards Glossy UV Coated Business Cards Previous Next" at bounding box center [499, 300] width 999 height 782
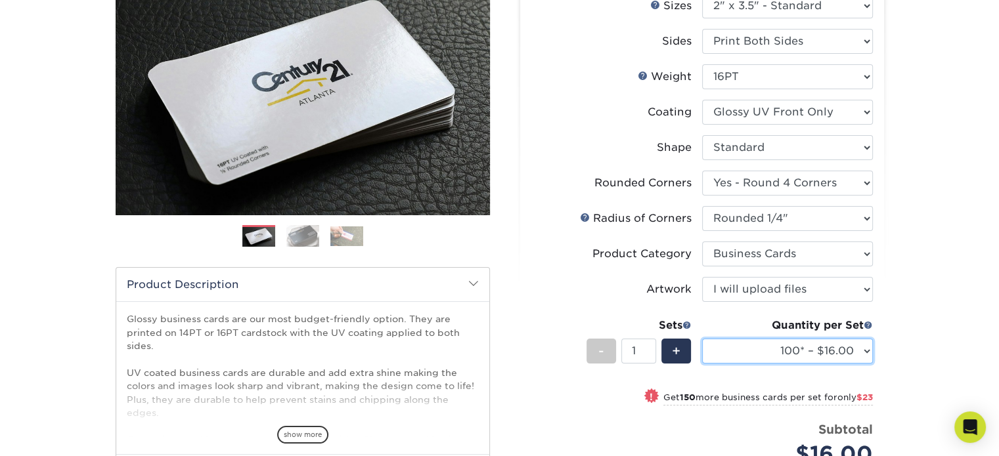
click at [846, 352] on select "100* – $16.00 250* – $39.00 500 – $77.00 1000 – $94.00 2500 – $173.00 5000 – $2…" at bounding box center [787, 351] width 171 height 25
select select "250* – $39.00"
click at [702, 339] on select "100* – $16.00 250* – $39.00 500 – $77.00 1000 – $94.00 2500 – $173.00 5000 – $2…" at bounding box center [787, 351] width 171 height 25
click at [922, 326] on div "Products Business Cards Glossy UV Coated Business Cards Previous Next" at bounding box center [499, 300] width 999 height 782
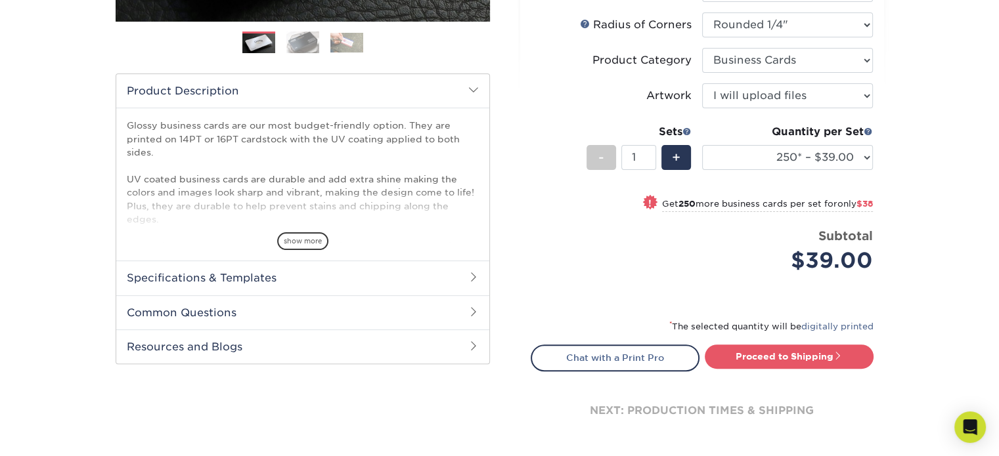
scroll to position [394, 0]
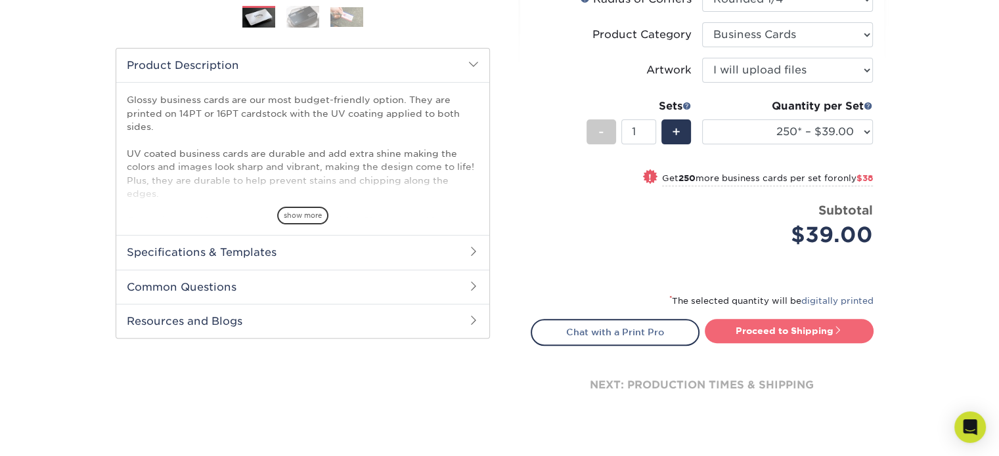
click at [793, 331] on link "Proceed to Shipping" at bounding box center [789, 331] width 169 height 24
type input "Set 1"
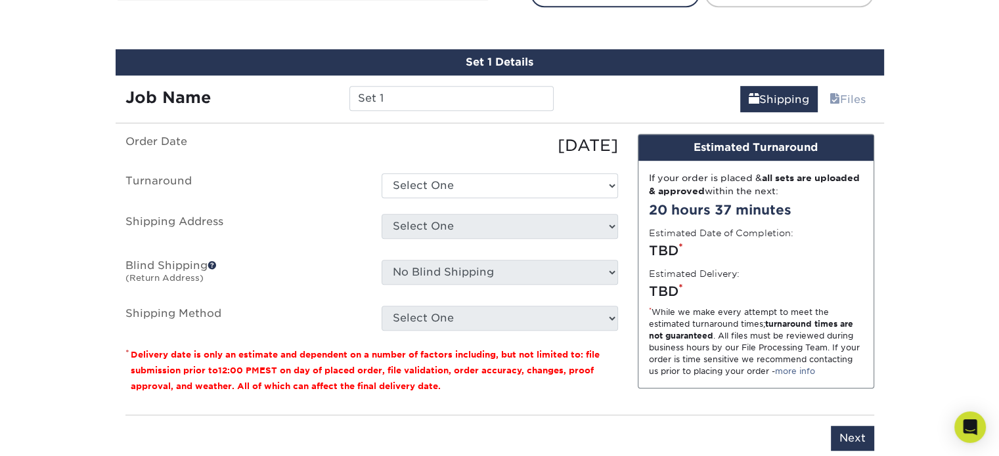
scroll to position [747, 0]
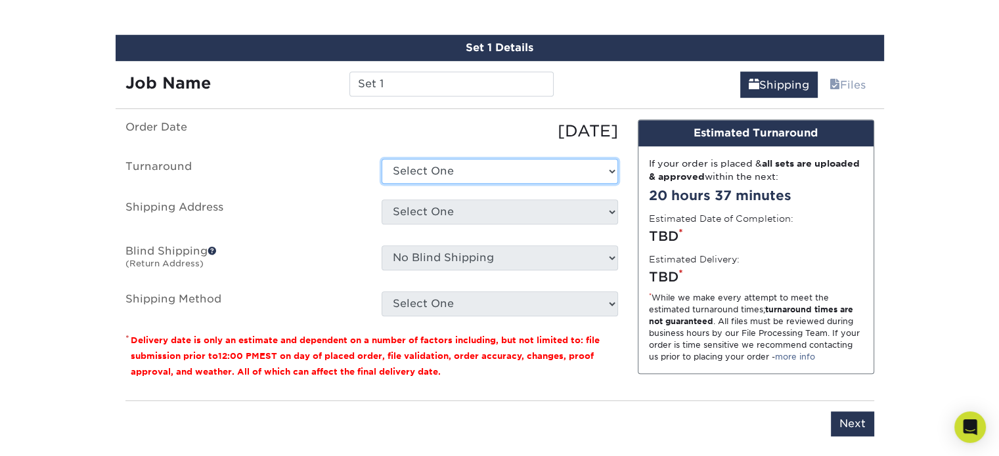
click at [468, 173] on select "Select One 2-4 Business Days 2 Day Next Business Day" at bounding box center [499, 171] width 236 height 25
select select "a7b91717-f412-4747-9b74-77eb55e3cb00"
click at [381, 159] on select "Select One 2-4 Business Days 2 Day Next Business Day" at bounding box center [499, 171] width 236 height 25
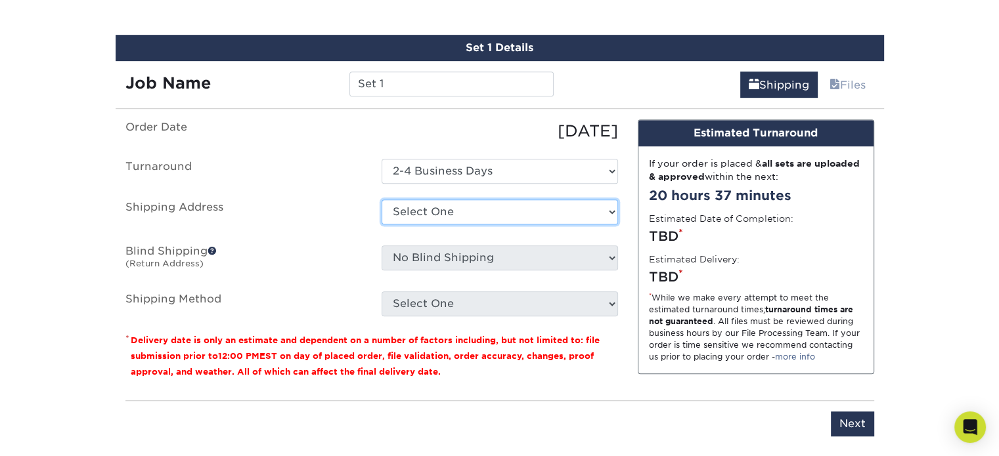
click at [468, 206] on select "Select One Alvina + Add New Address - Login" at bounding box center [499, 212] width 236 height 25
select select "286087"
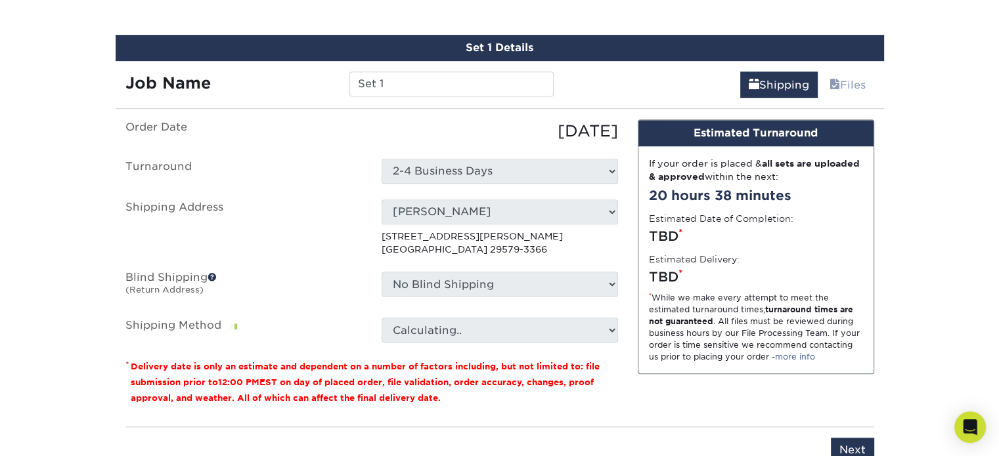
click at [349, 250] on label "Shipping Address" at bounding box center [244, 228] width 256 height 57
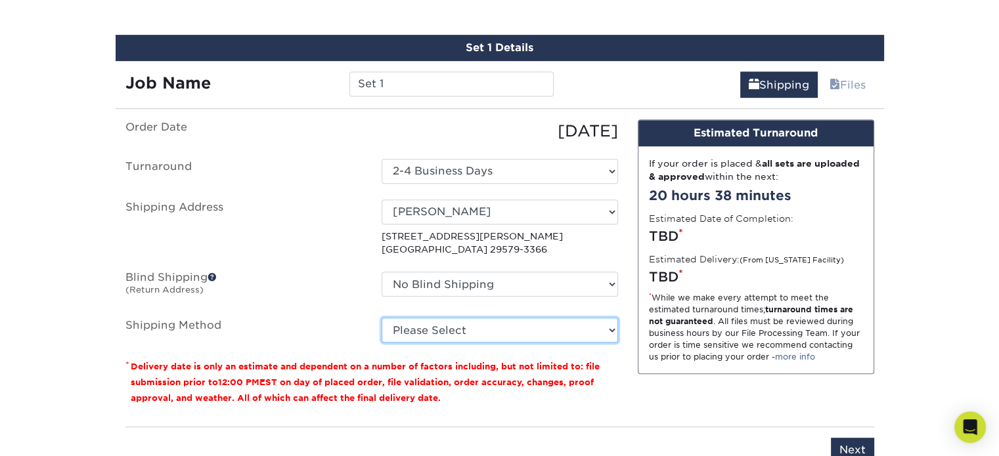
click at [454, 328] on select "Please Select Ground Shipping (+$7.84) 3 Day Shipping Service (+$20.06) 2 Day A…" at bounding box center [499, 330] width 236 height 25
select select "03"
click at [381, 318] on select "Please Select Ground Shipping (+$7.84) 3 Day Shipping Service (+$20.06) 2 Day A…" at bounding box center [499, 330] width 236 height 25
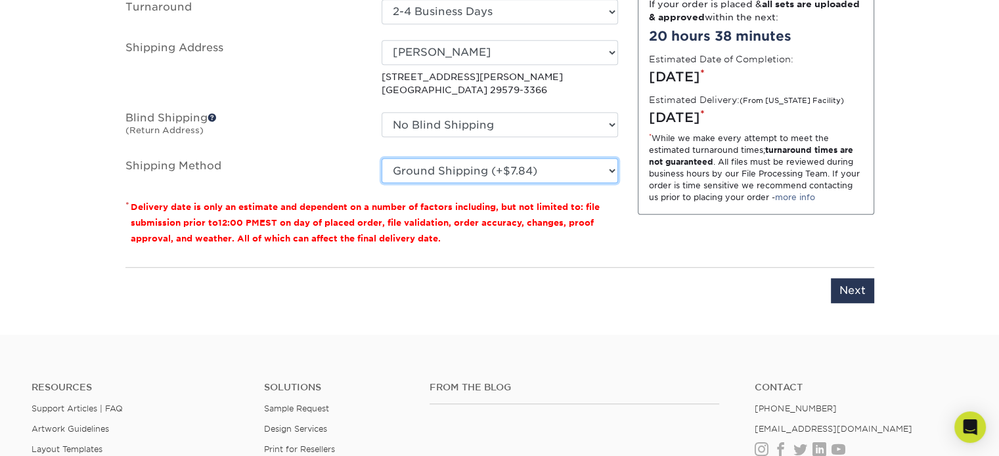
scroll to position [922, 0]
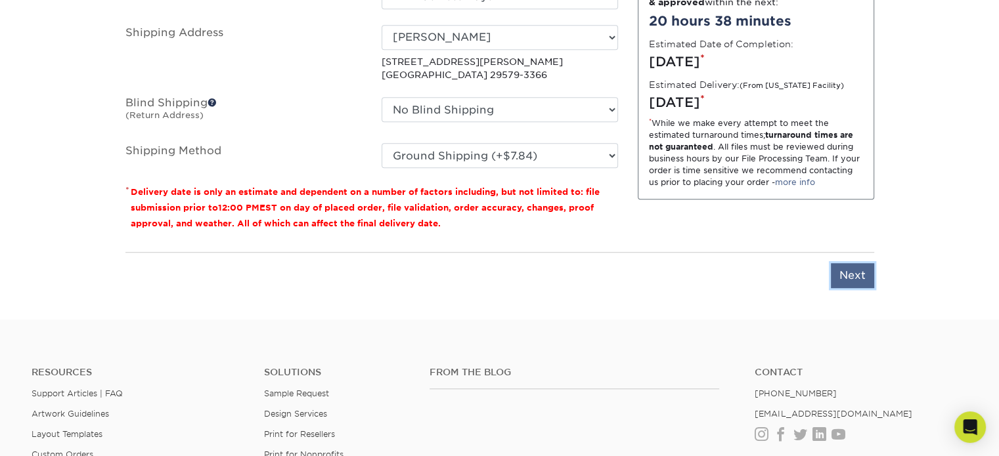
click at [848, 275] on input "Next" at bounding box center [852, 275] width 43 height 25
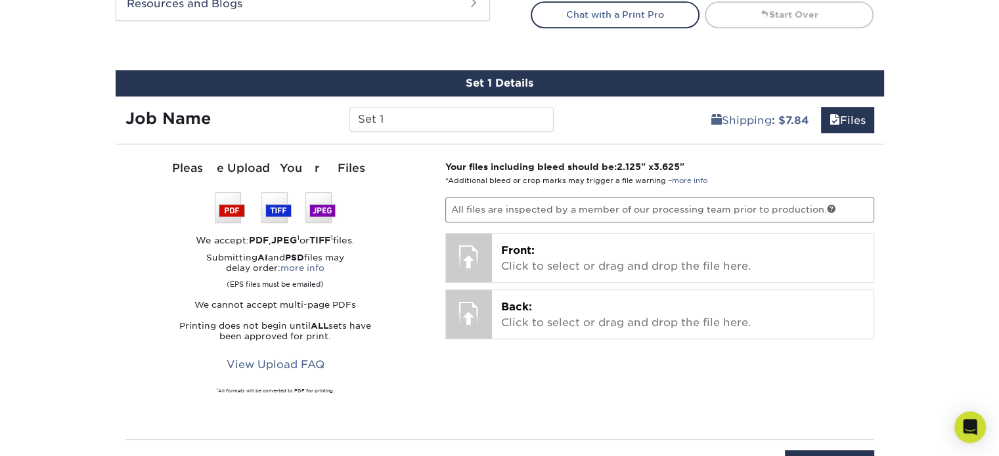
scroll to position [704, 0]
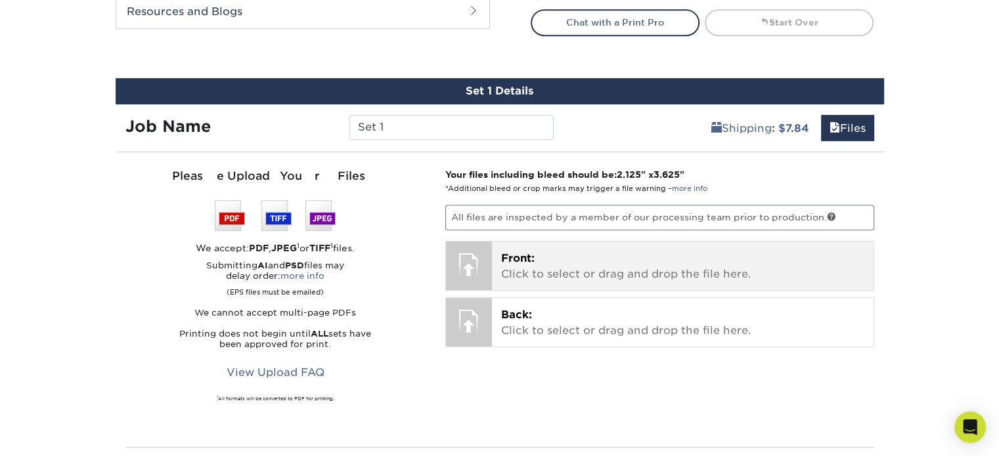
click at [562, 255] on p "Front: Click to select or drag and drop the file here." at bounding box center [682, 267] width 363 height 32
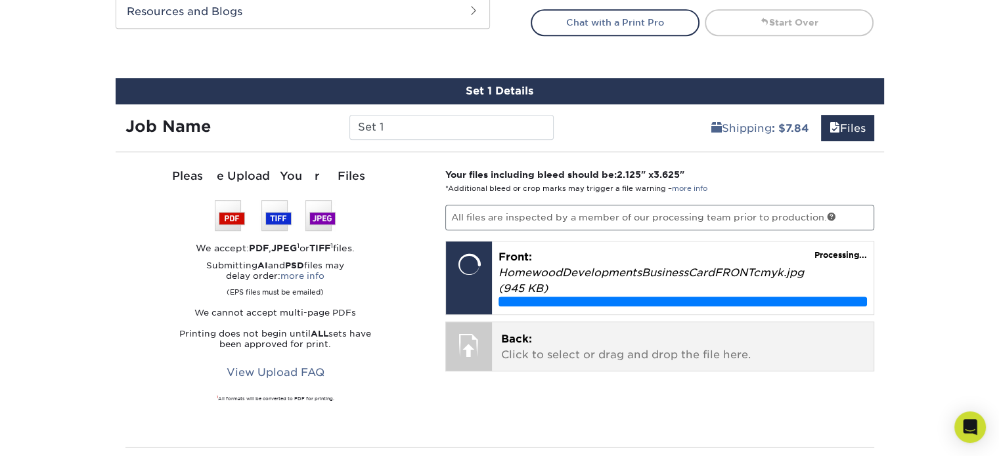
click at [621, 349] on p "Back: Click to select or drag and drop the file here." at bounding box center [682, 348] width 363 height 32
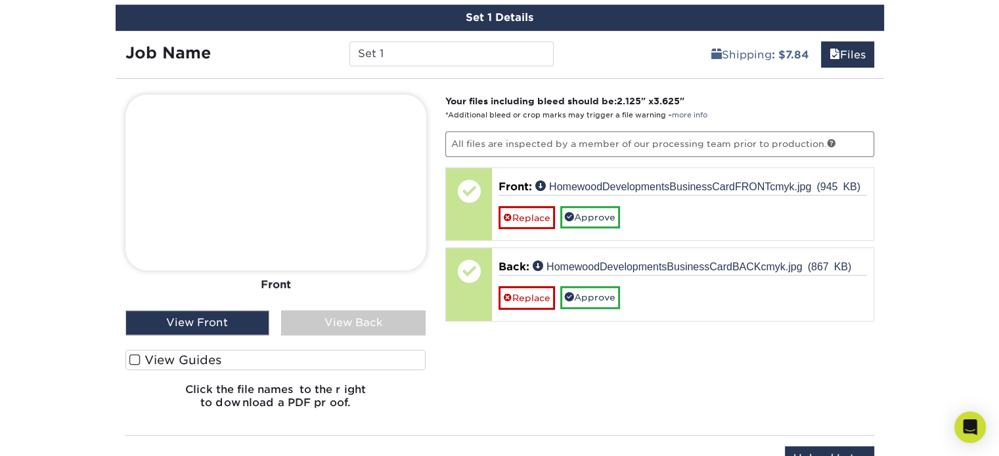
scroll to position [791, 0]
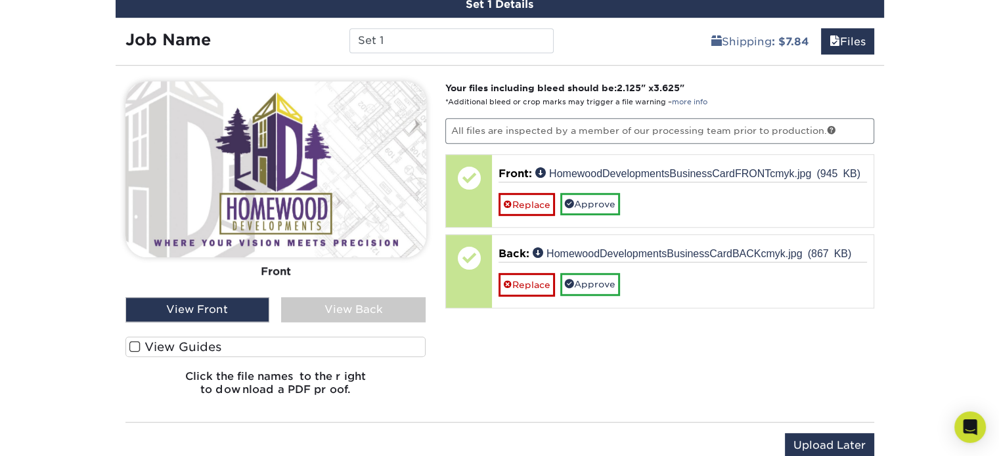
click at [238, 344] on label "View Guides" at bounding box center [275, 347] width 301 height 20
click at [0, 0] on input "View Guides" at bounding box center [0, 0] width 0 height 0
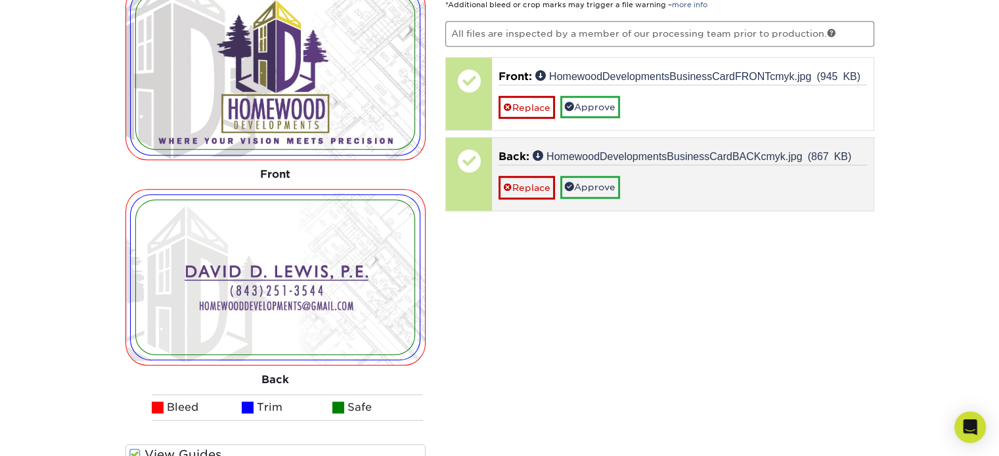
scroll to position [879, 0]
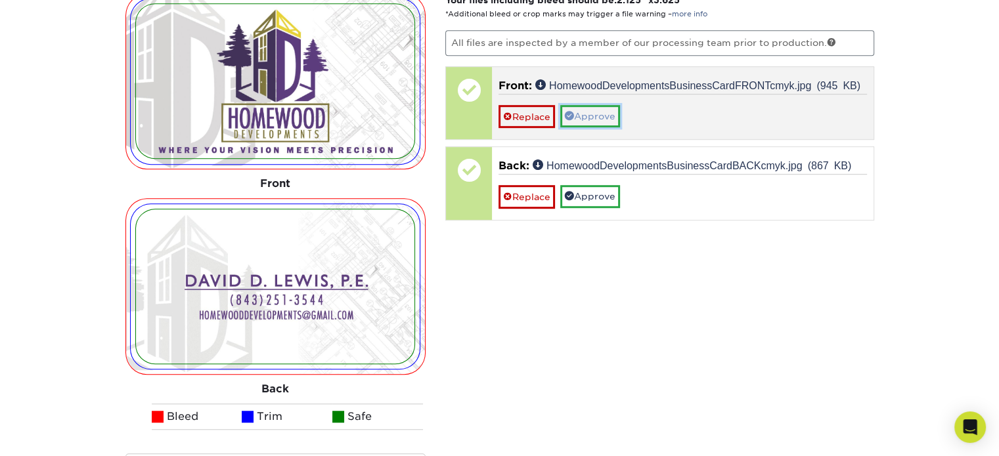
click at [609, 112] on link "Approve" at bounding box center [590, 116] width 60 height 22
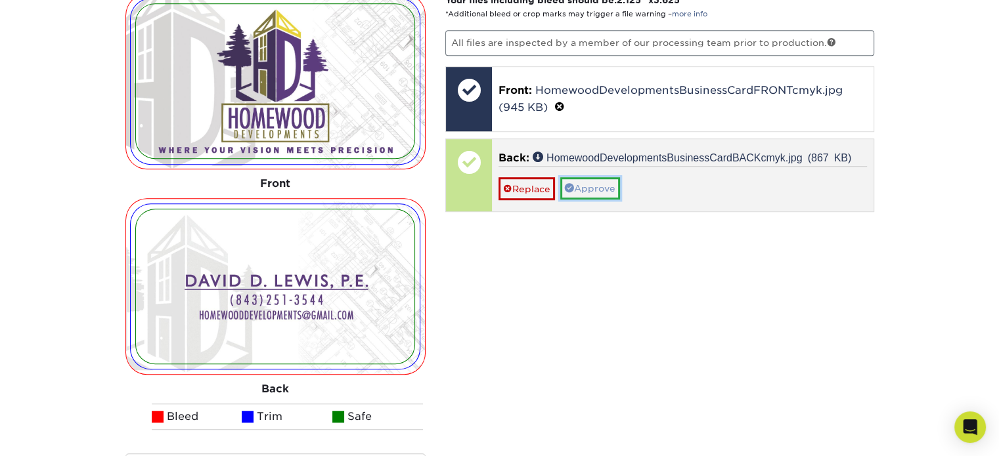
click at [594, 181] on link "Approve" at bounding box center [590, 188] width 60 height 22
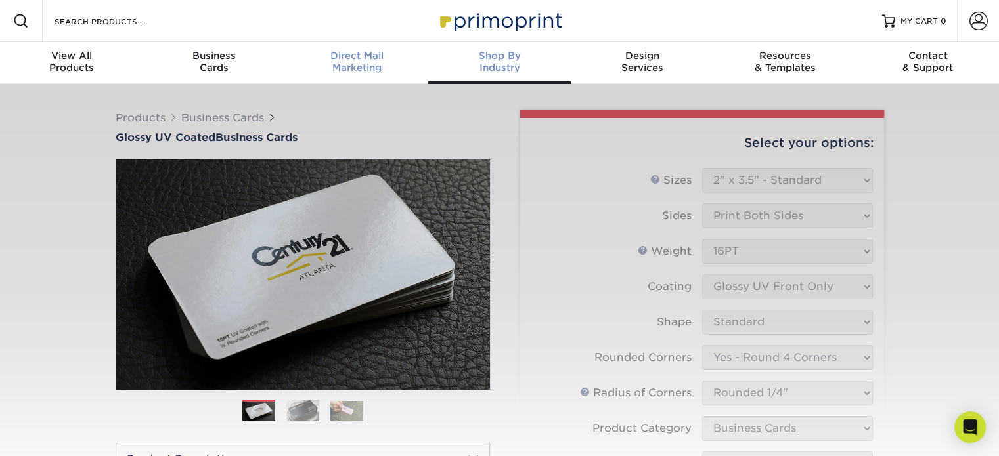
scroll to position [0, 0]
